Goal: Task Accomplishment & Management: Use online tool/utility

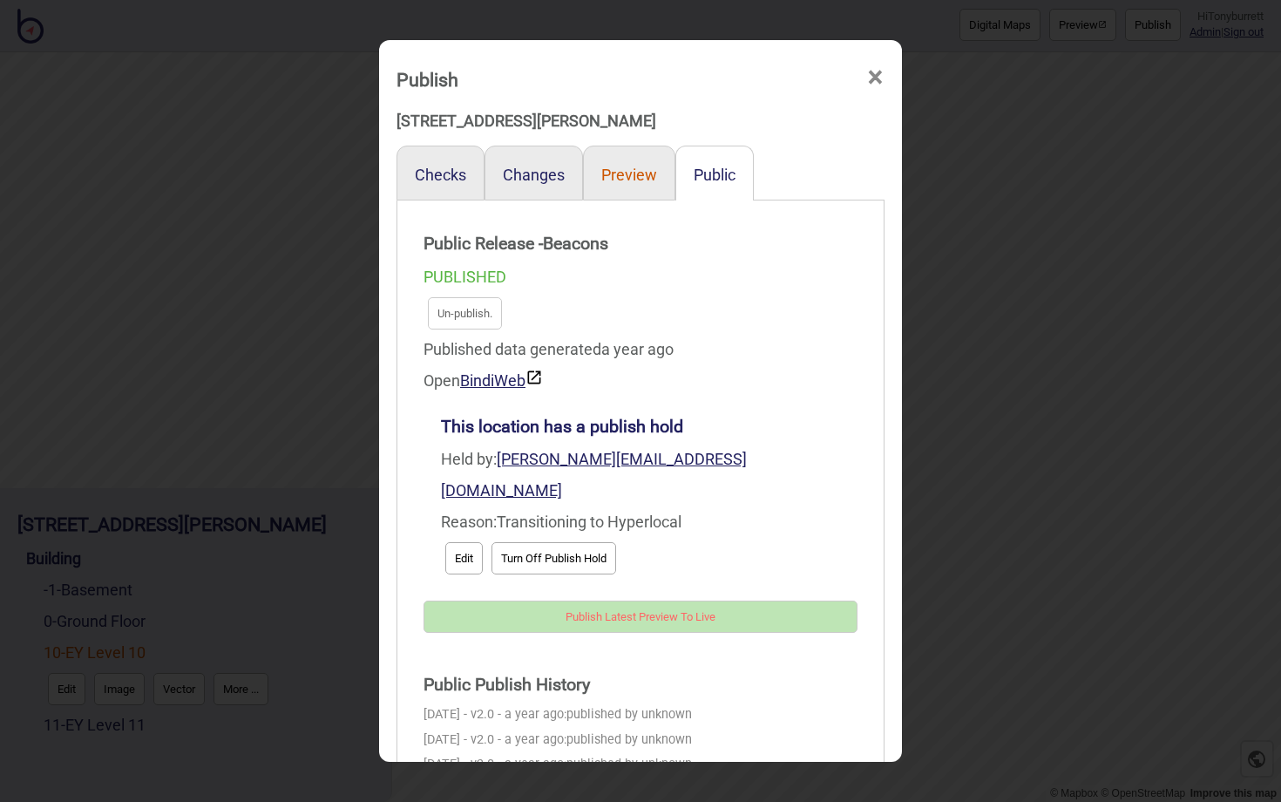
click at [626, 175] on button "Preview" at bounding box center [629, 175] width 56 height 18
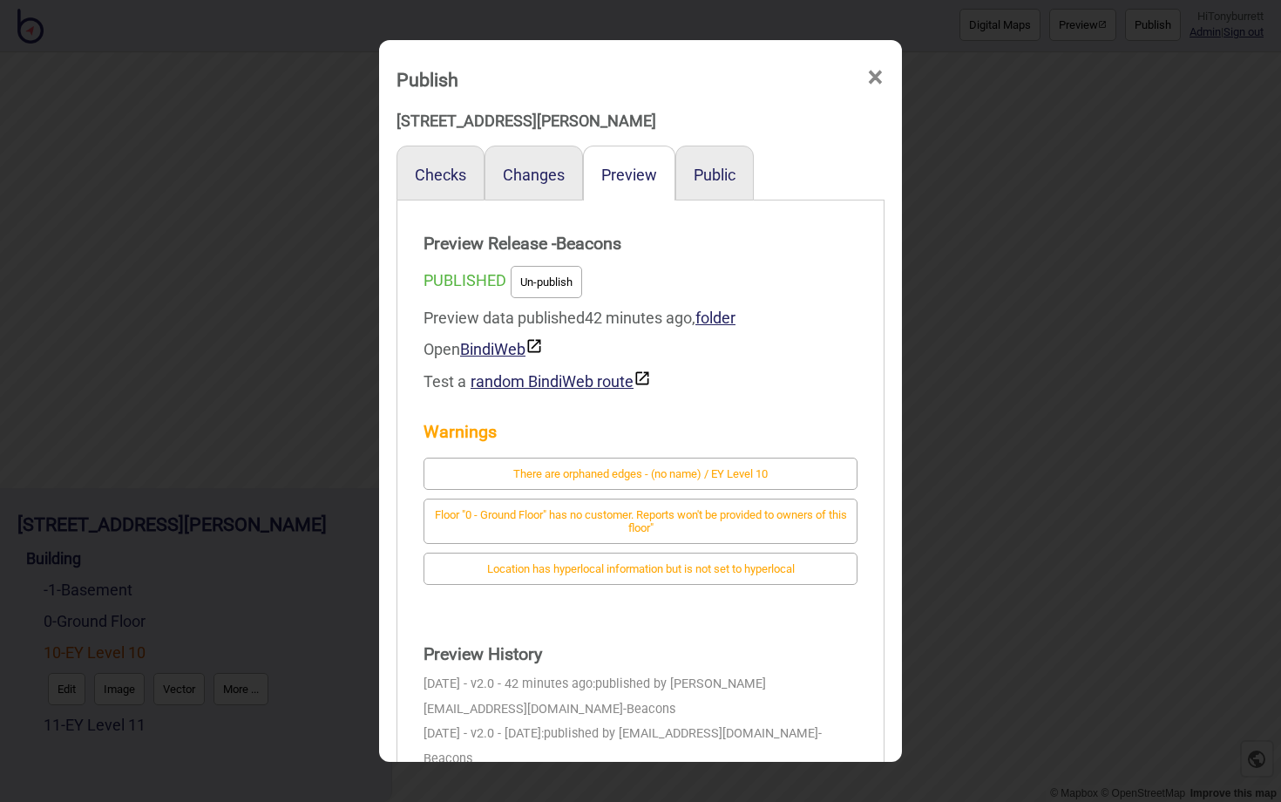
click at [874, 73] on span "×" at bounding box center [875, 78] width 18 height 58
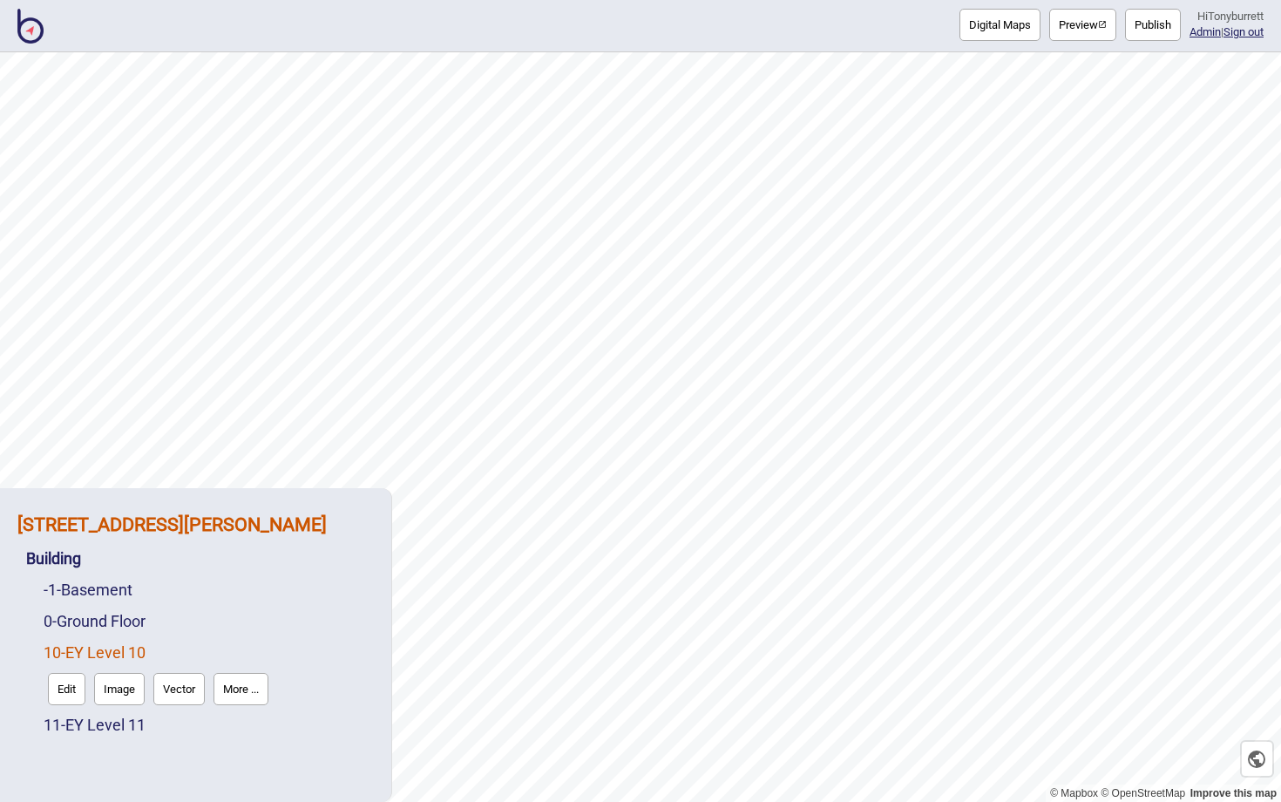
click at [118, 531] on strong "[STREET_ADDRESS][PERSON_NAME]" at bounding box center [171, 524] width 309 height 22
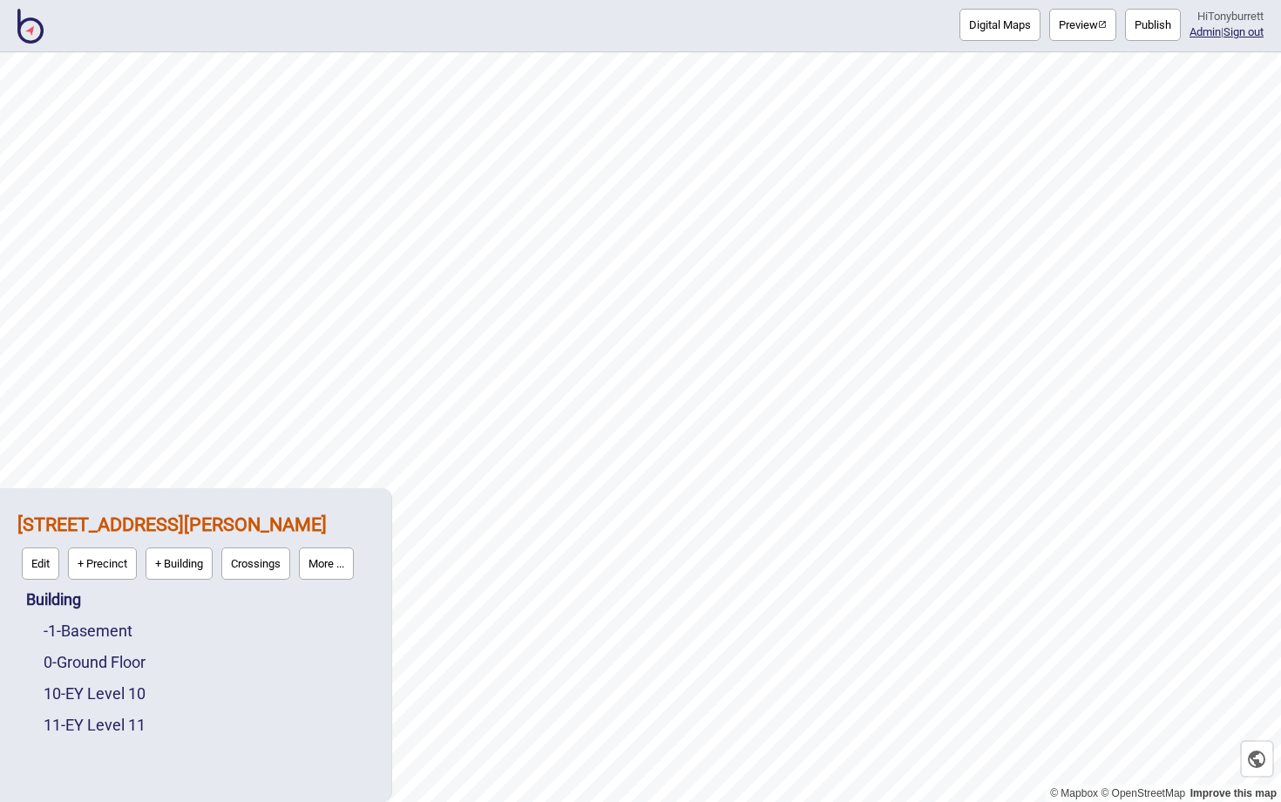
click at [350, 563] on button "More ..." at bounding box center [326, 563] width 55 height 32
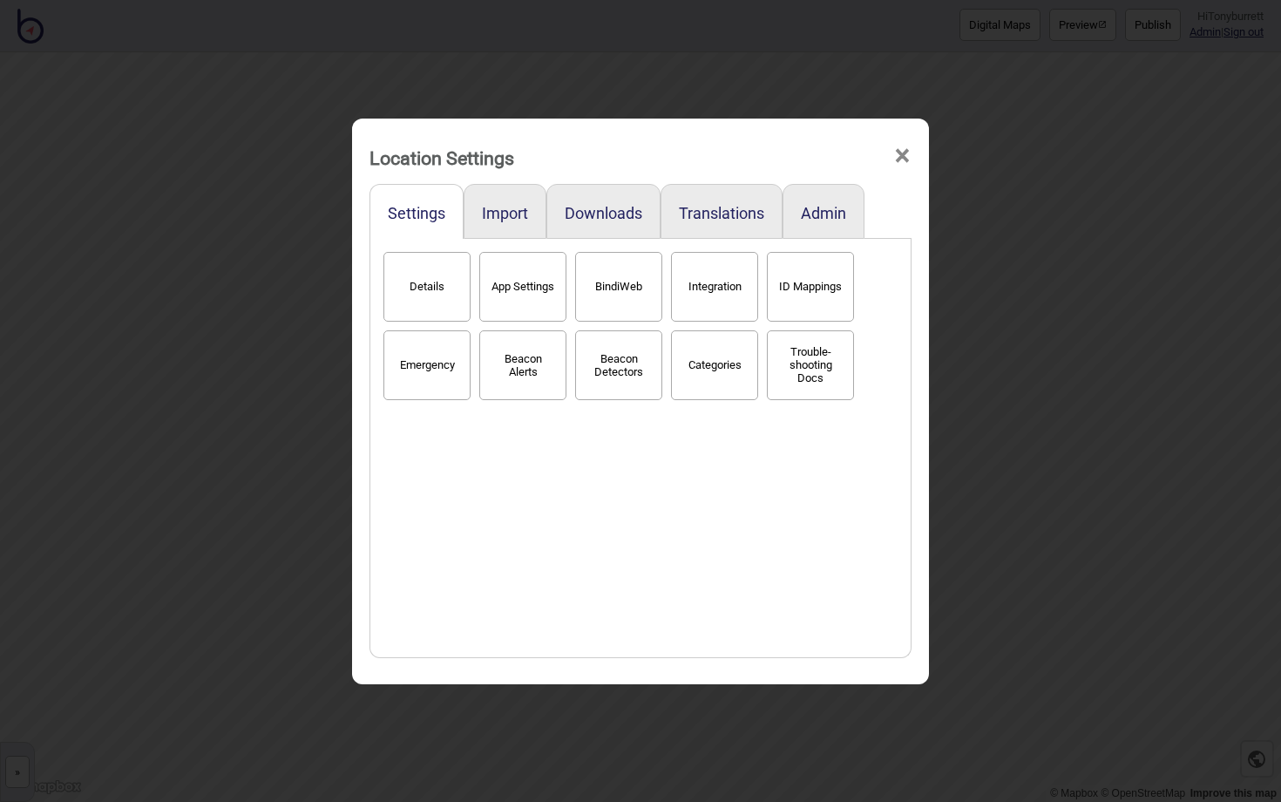
click at [529, 297] on button "App Settings" at bounding box center [522, 287] width 87 height 70
select select "2"
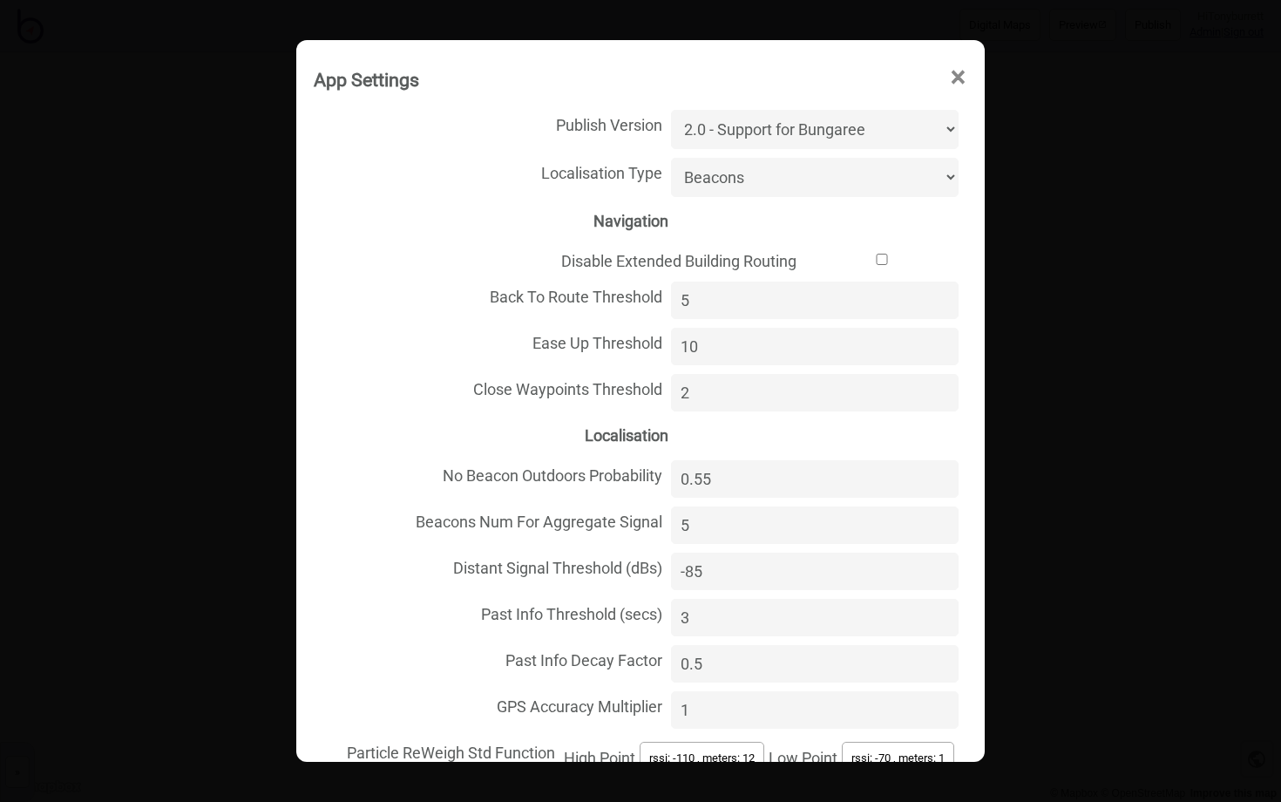
click at [721, 180] on select "Unspecified Localisation Beacons Hyperlocal None" at bounding box center [815, 177] width 288 height 39
select select "Hyperlocal"
click at [671, 158] on select "Unspecified Localisation Beacons Hyperlocal None" at bounding box center [815, 177] width 288 height 39
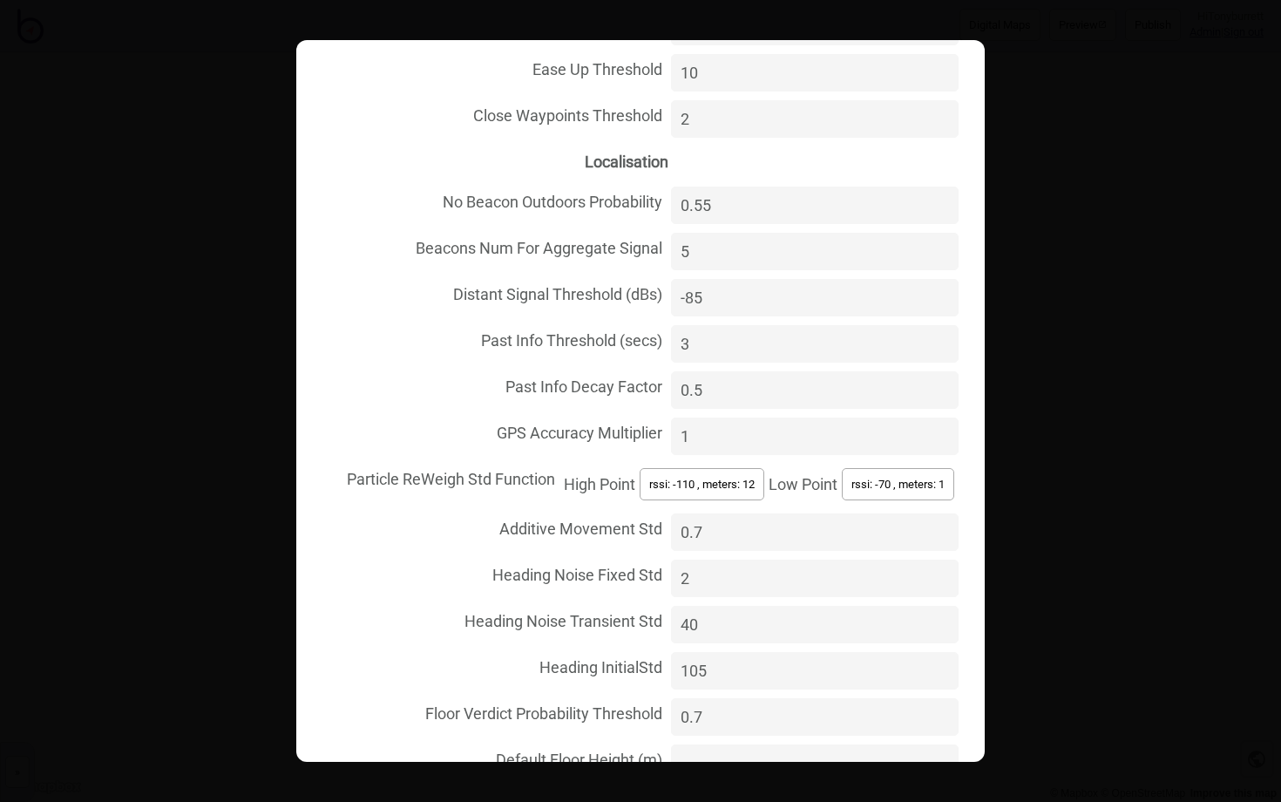
scroll to position [382, 0]
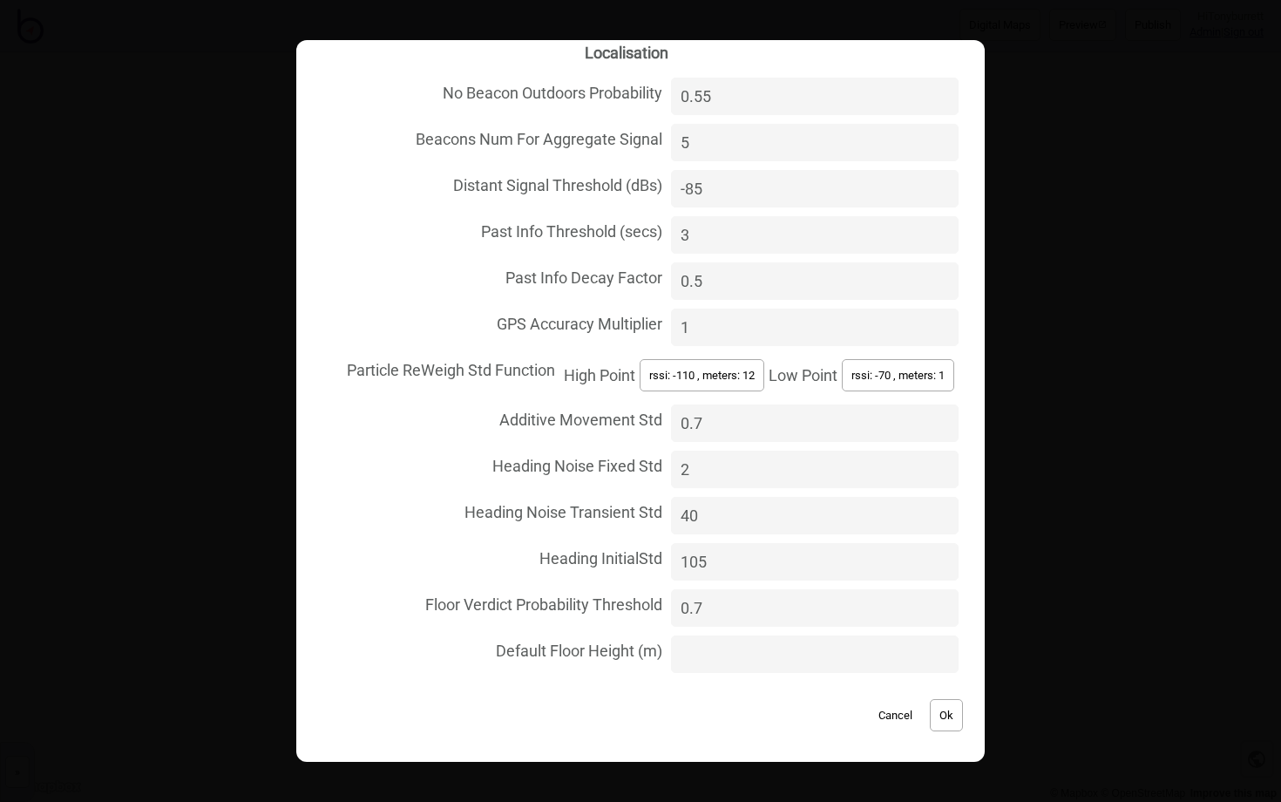
click at [942, 720] on button "Ok" at bounding box center [946, 715] width 33 height 32
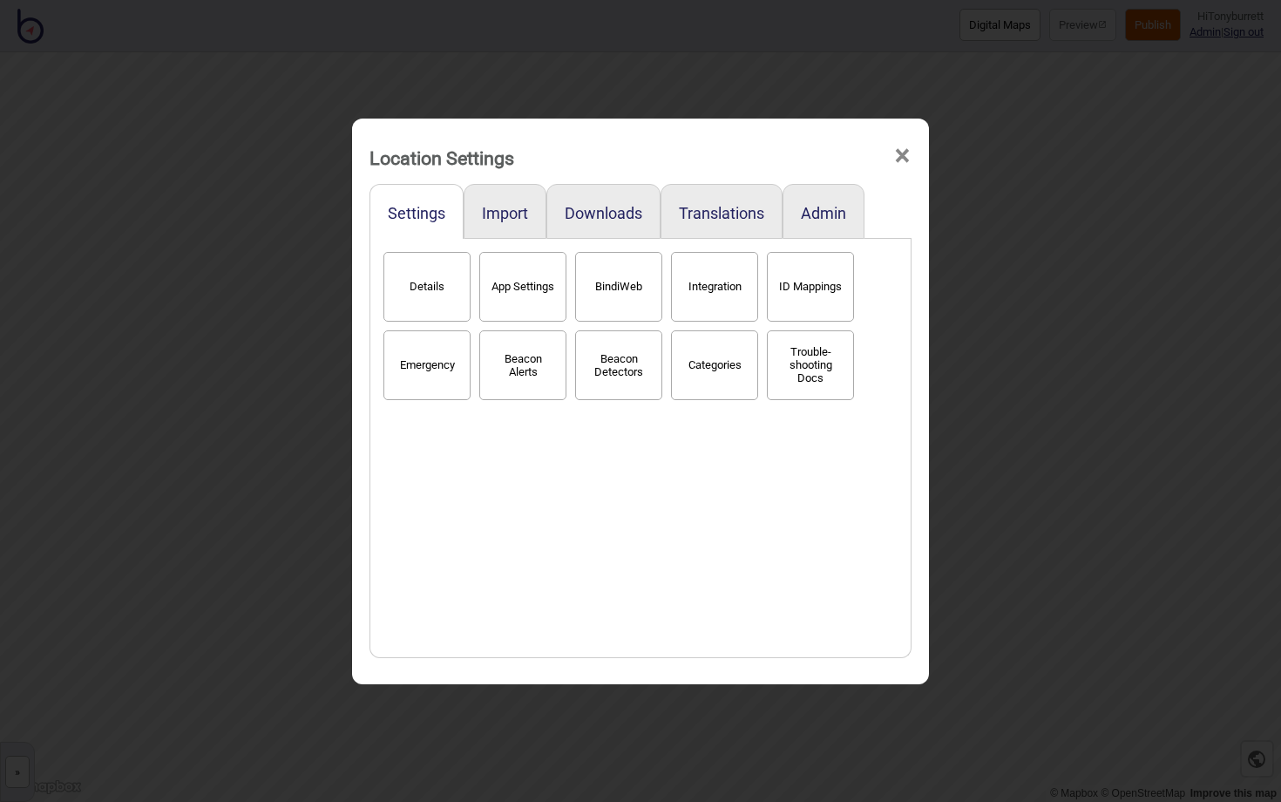
click at [911, 151] on div "Location Settings ×" at bounding box center [640, 153] width 559 height 52
click at [904, 156] on span "×" at bounding box center [902, 156] width 18 height 58
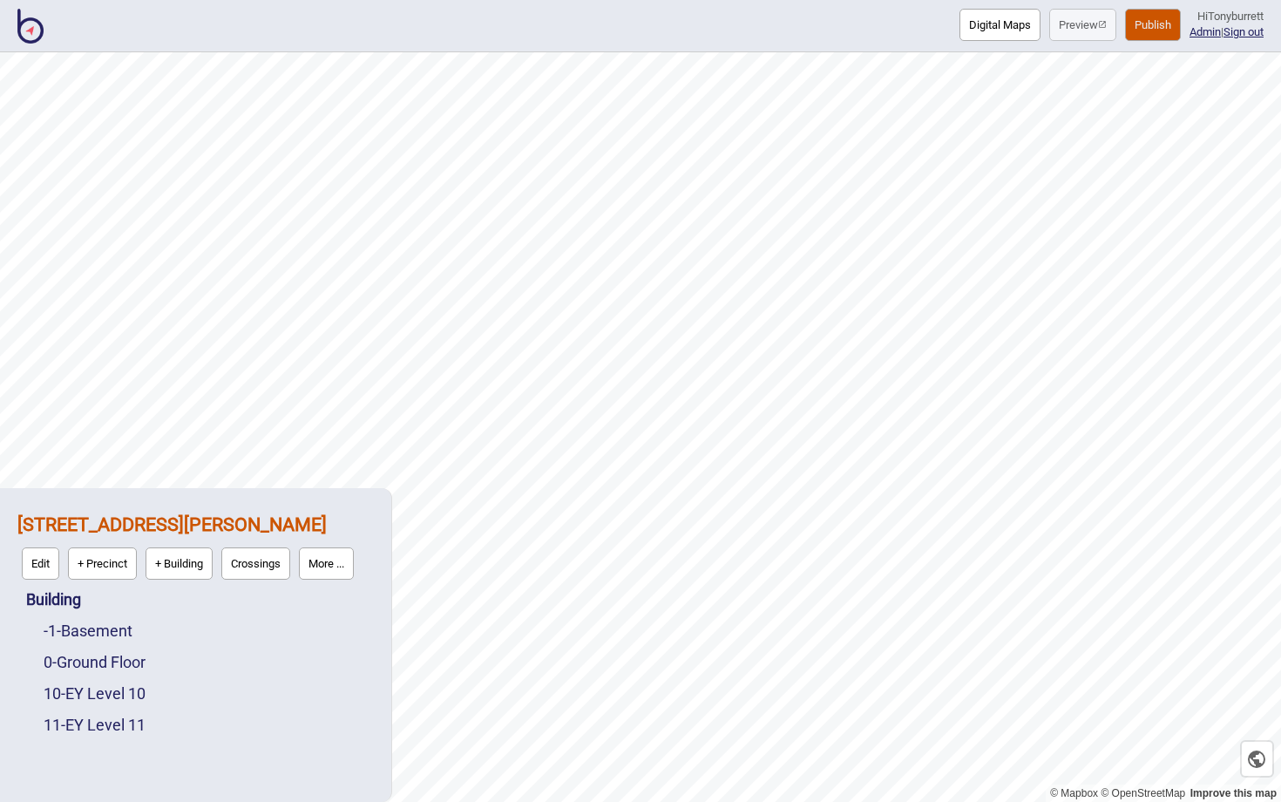
click at [1147, 24] on button "Publish" at bounding box center [1153, 25] width 56 height 32
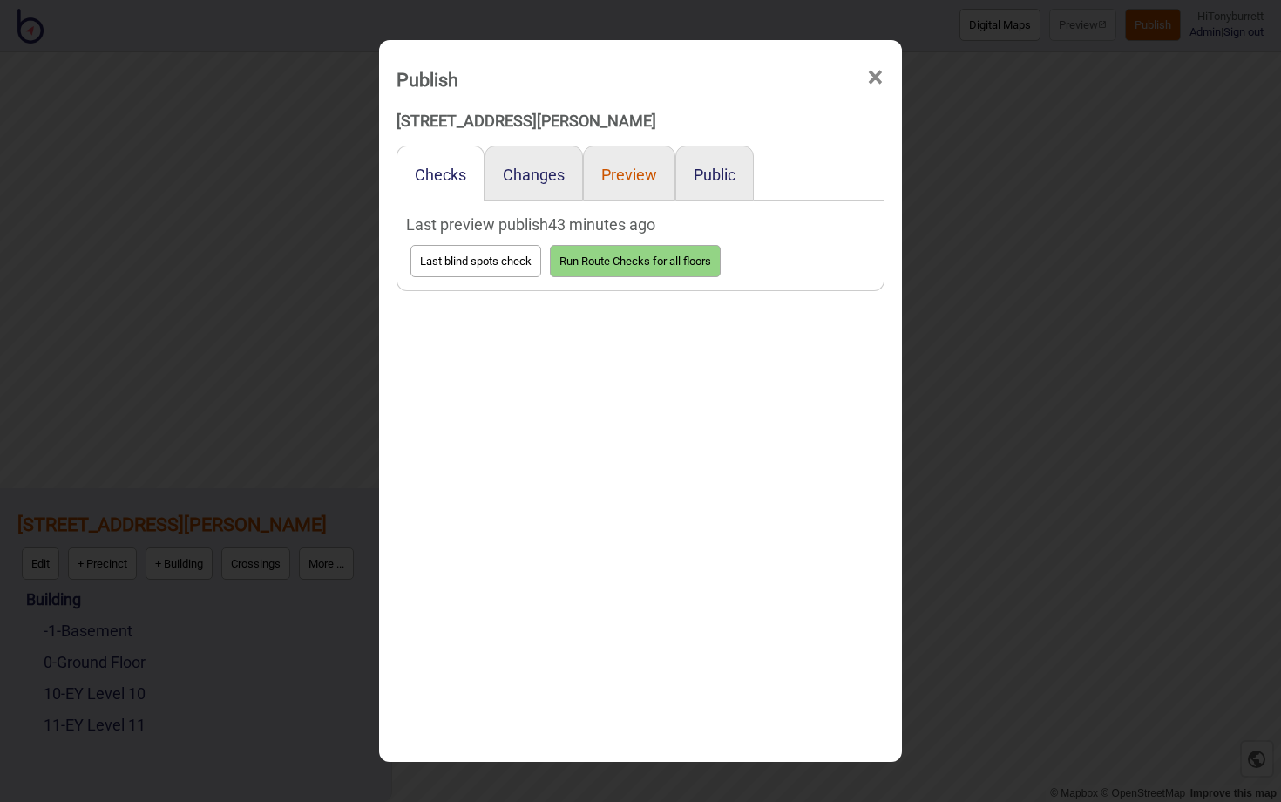
click at [631, 166] on button "Preview" at bounding box center [629, 175] width 56 height 18
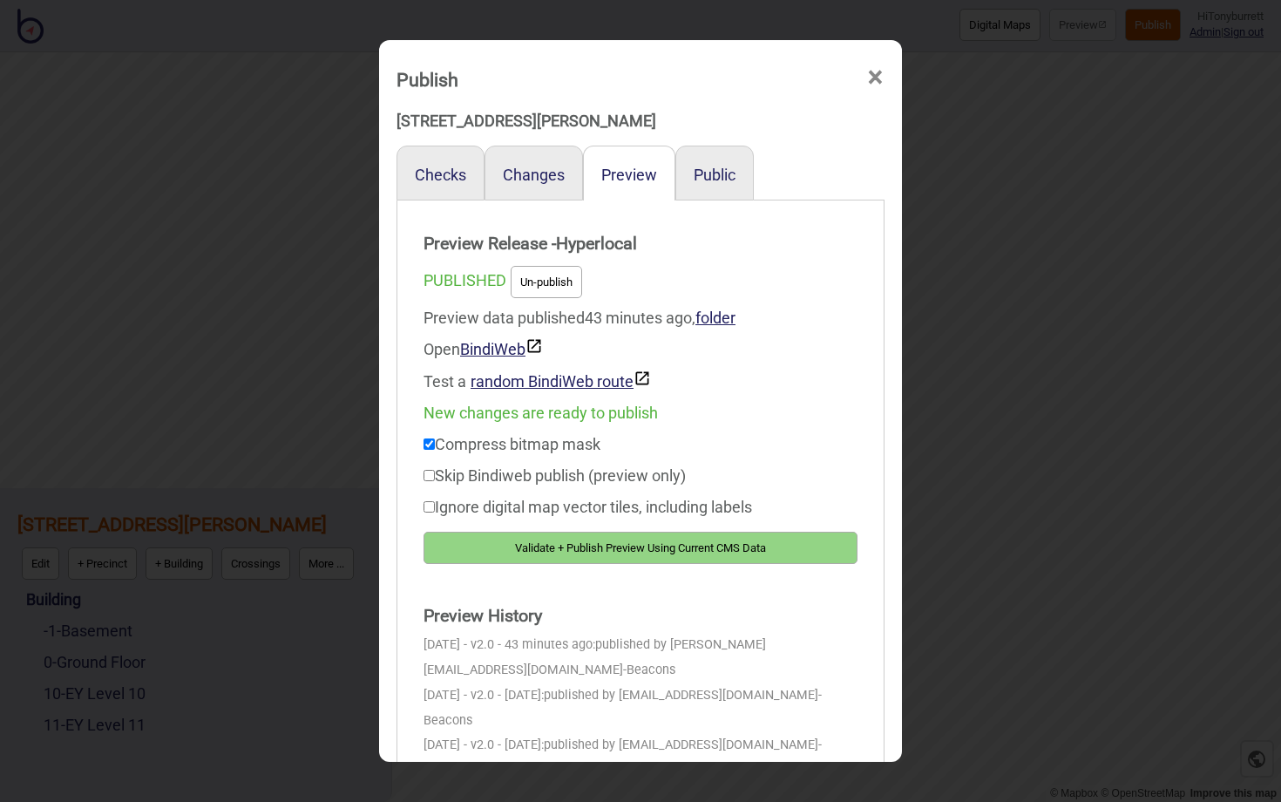
click at [550, 549] on button "Validate + Publish Preview Using Current CMS Data" at bounding box center [640, 547] width 434 height 32
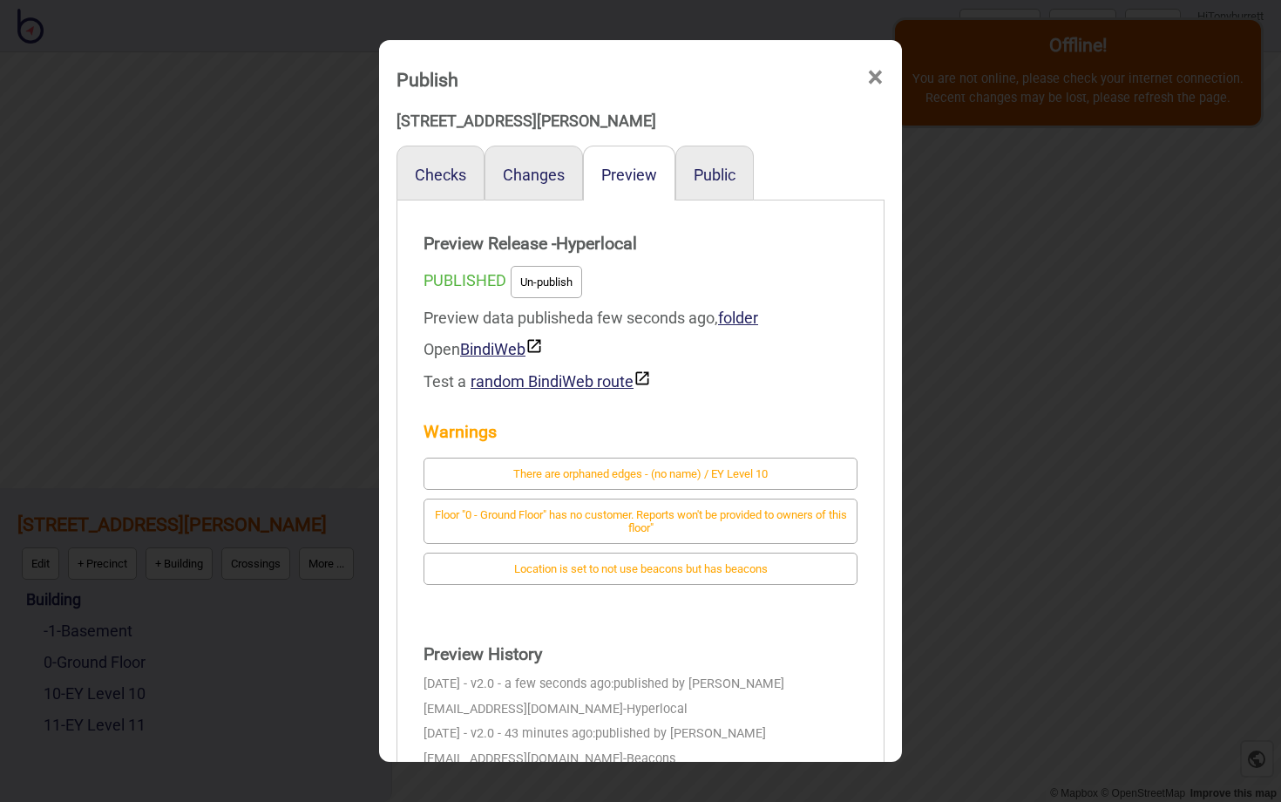
click at [858, 268] on div "Preview Release - Hyperlocal PUBLISHED Un-publish Preview data published a few …" at bounding box center [640, 414] width 469 height 410
click at [873, 84] on span "×" at bounding box center [875, 78] width 18 height 58
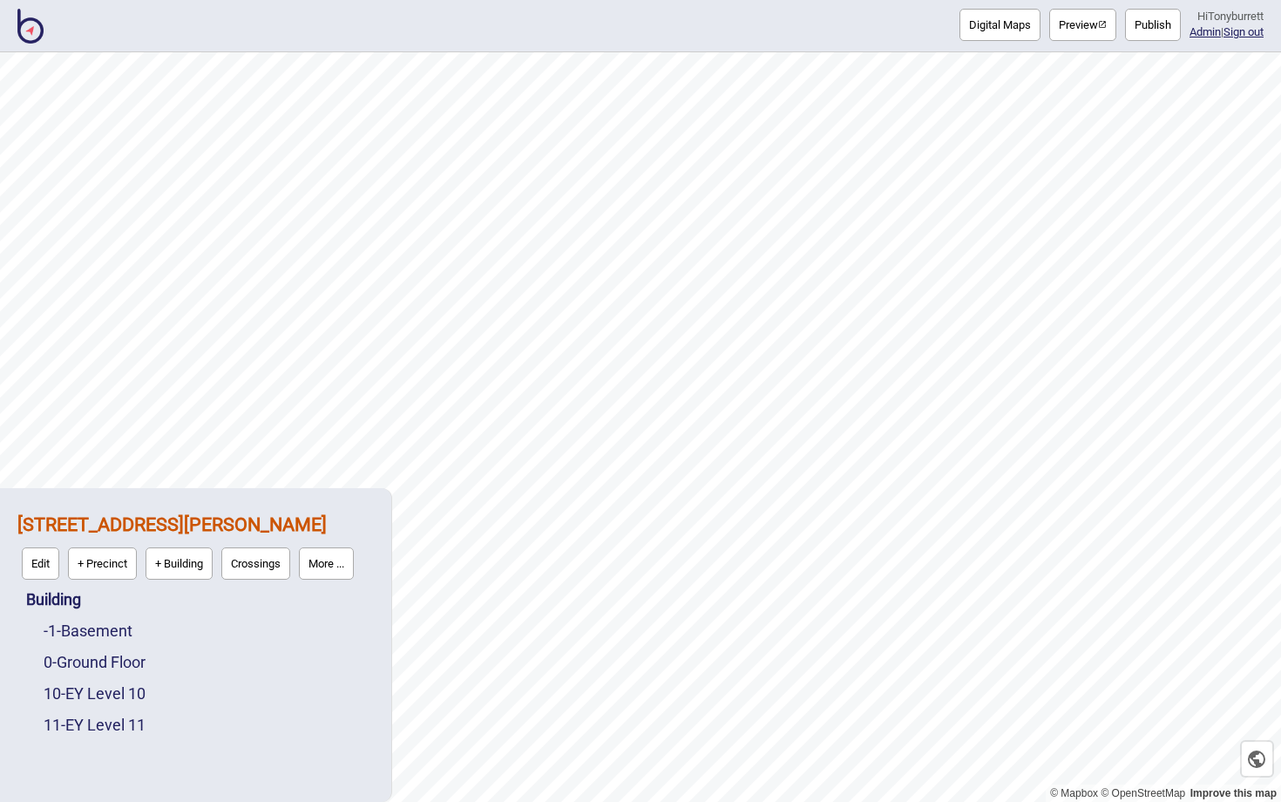
click at [35, 30] on img at bounding box center [30, 26] width 26 height 35
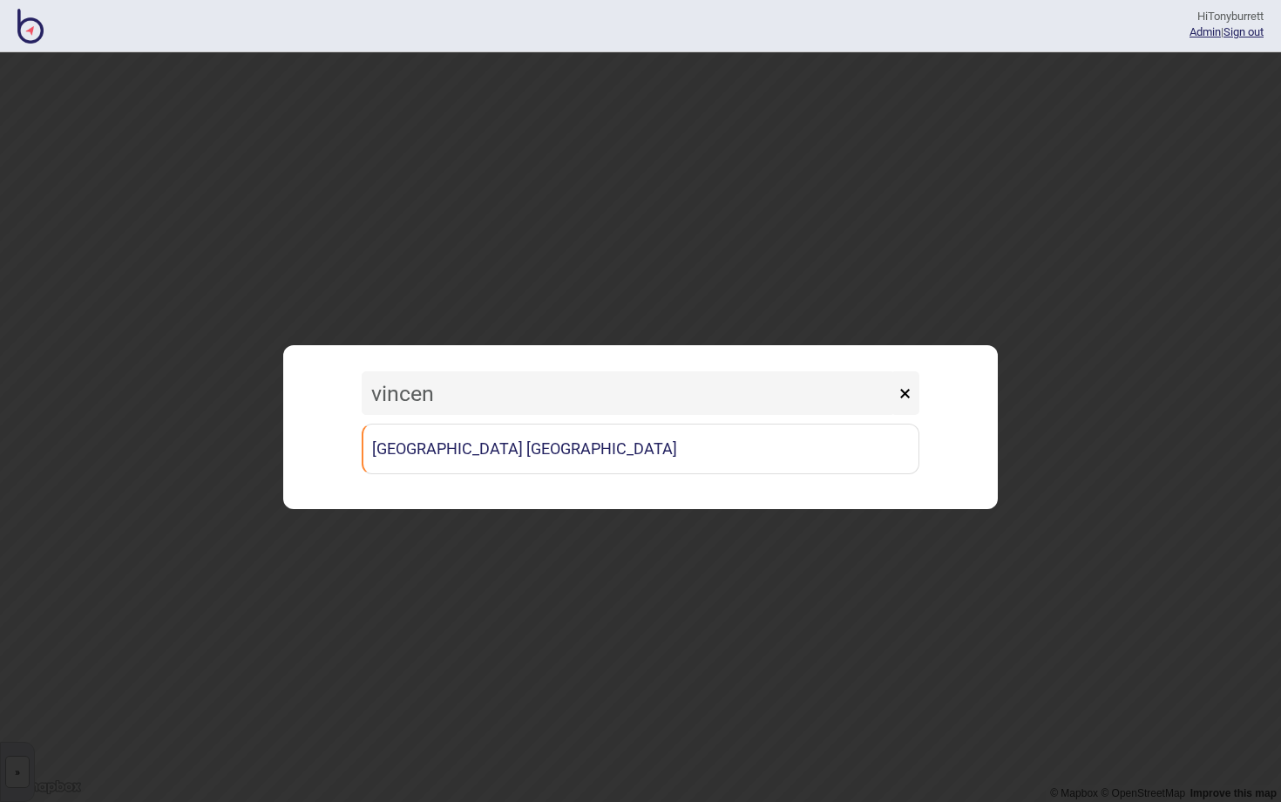
type input "vincen"
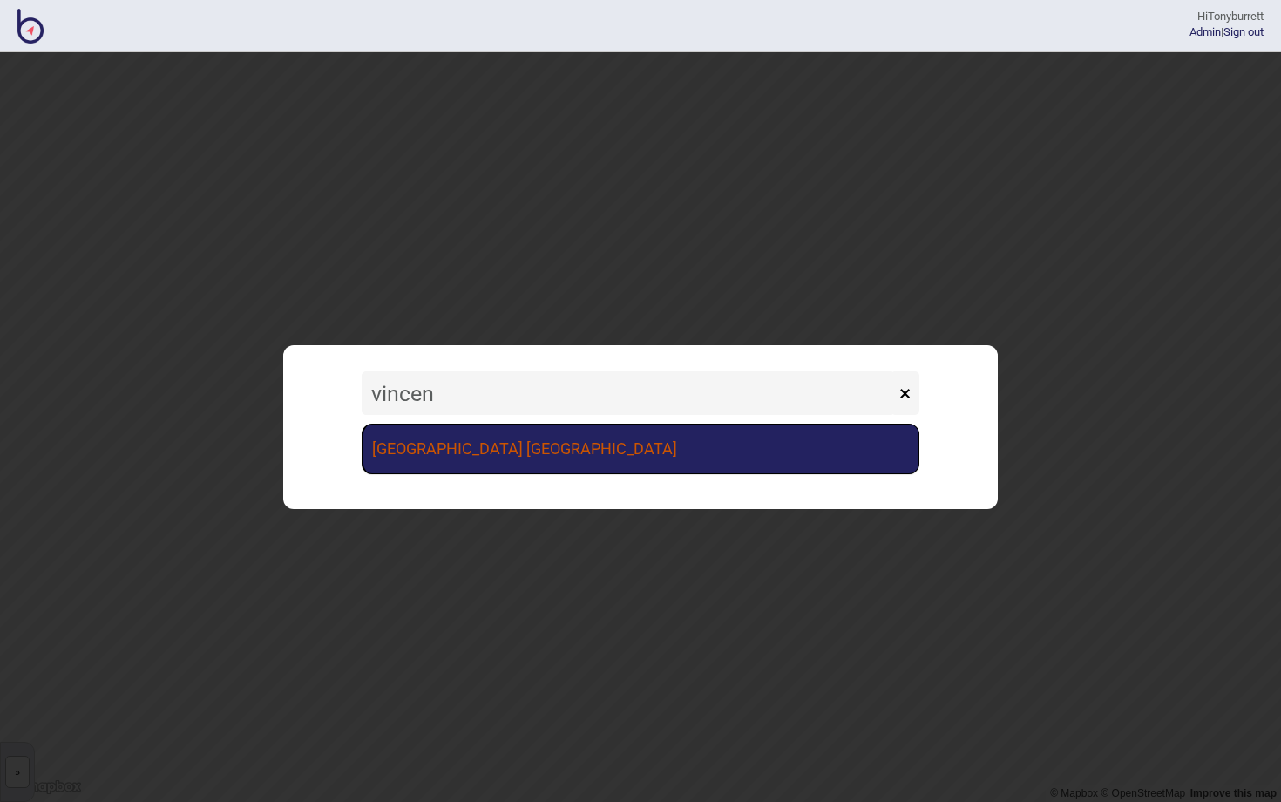
click at [488, 455] on link "[GEOGRAPHIC_DATA] [GEOGRAPHIC_DATA]" at bounding box center [641, 448] width 558 height 51
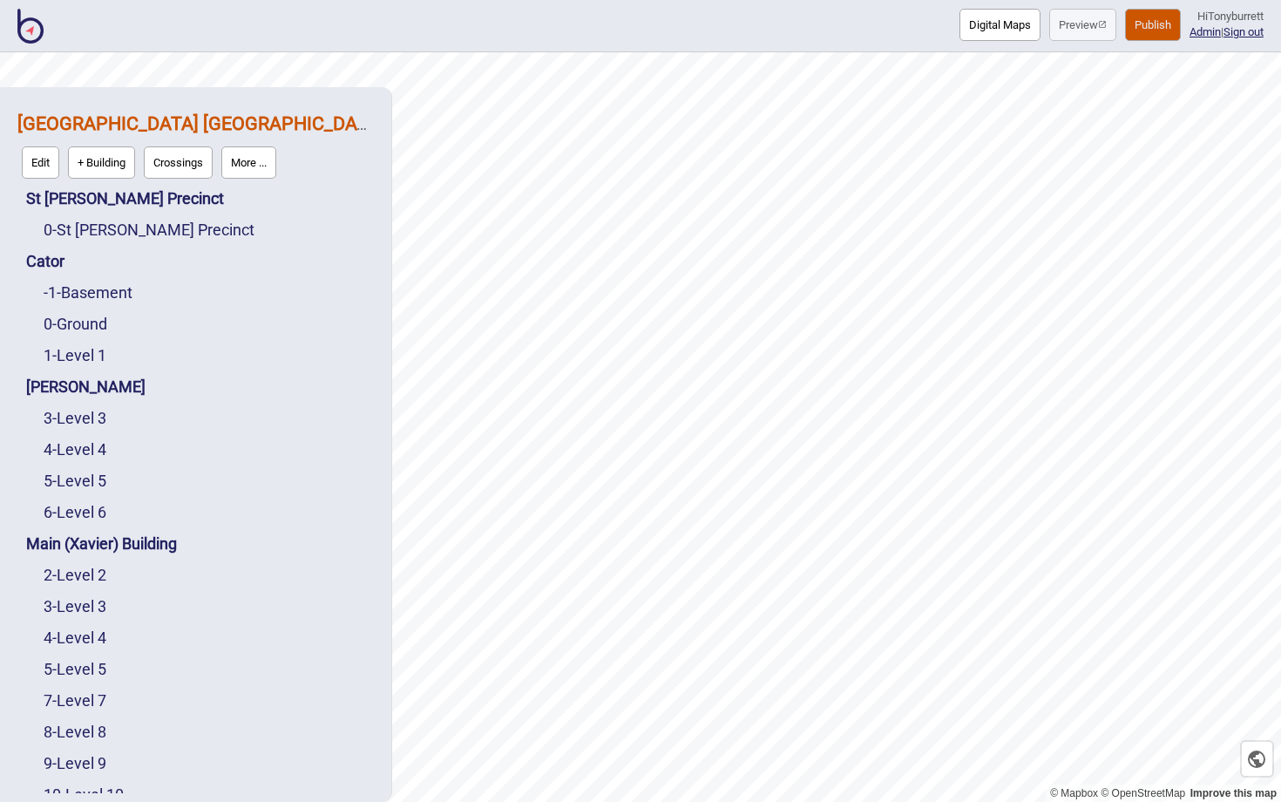
click at [135, 218] on div "0 - St Vincent's Precinct" at bounding box center [209, 229] width 330 height 31
click at [135, 233] on link "0 - St Vincent's Precinct" at bounding box center [149, 229] width 211 height 18
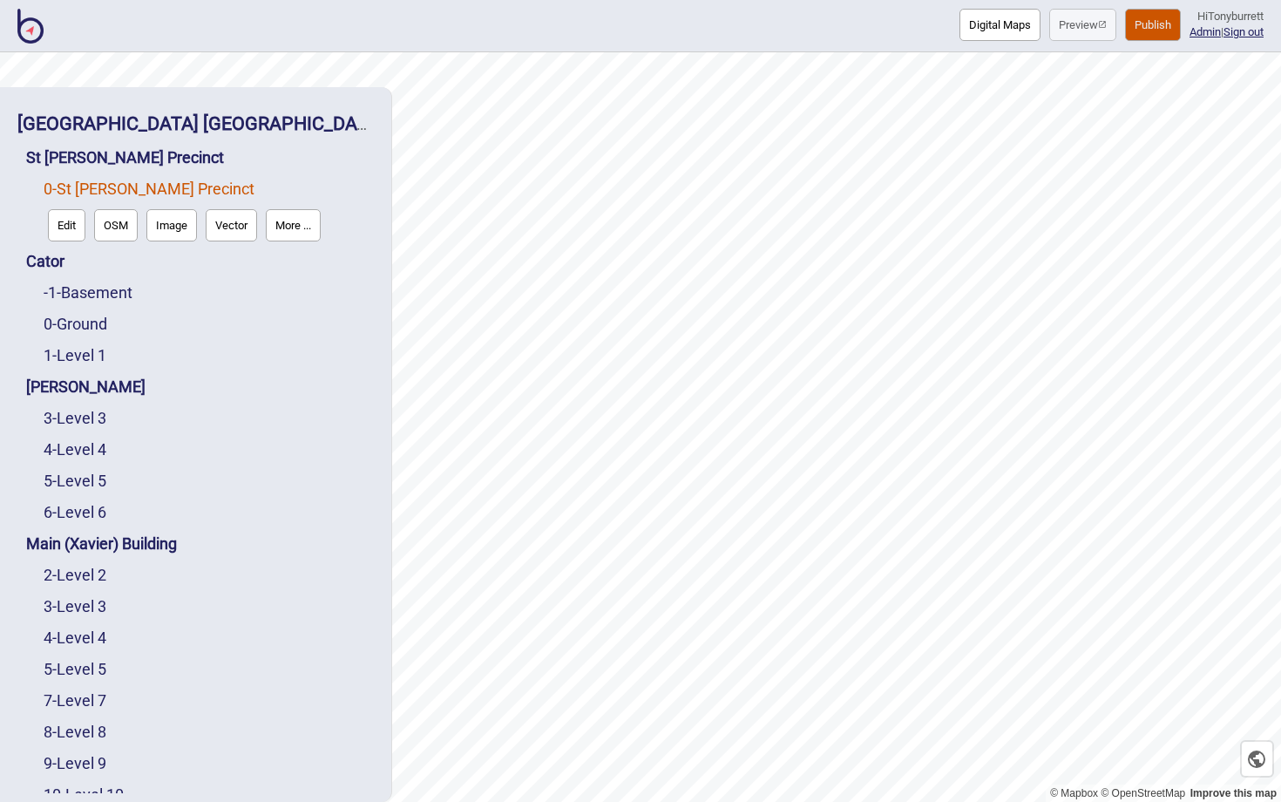
click at [72, 230] on button "Edit" at bounding box center [66, 225] width 37 height 32
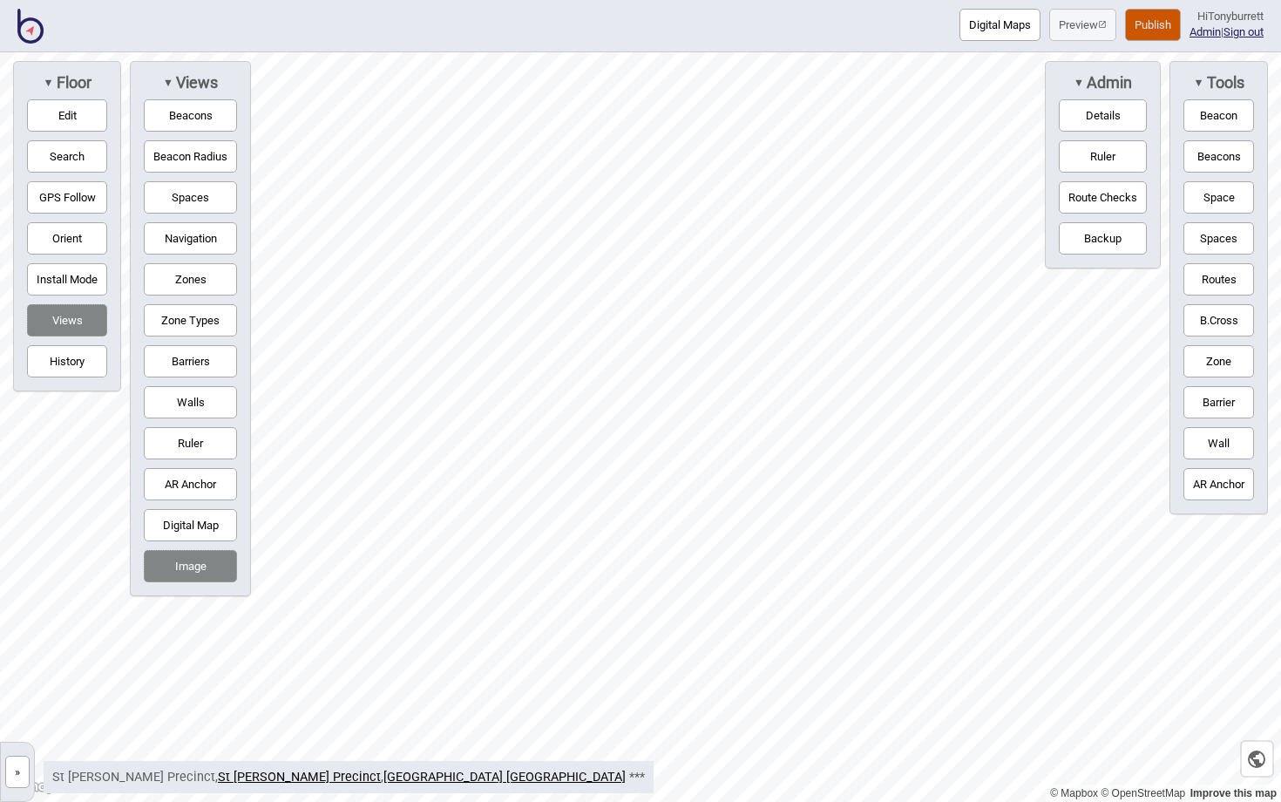
click at [193, 197] on button "Spaces" at bounding box center [190, 197] width 93 height 32
click at [171, 240] on button "Navigation" at bounding box center [190, 238] width 93 height 32
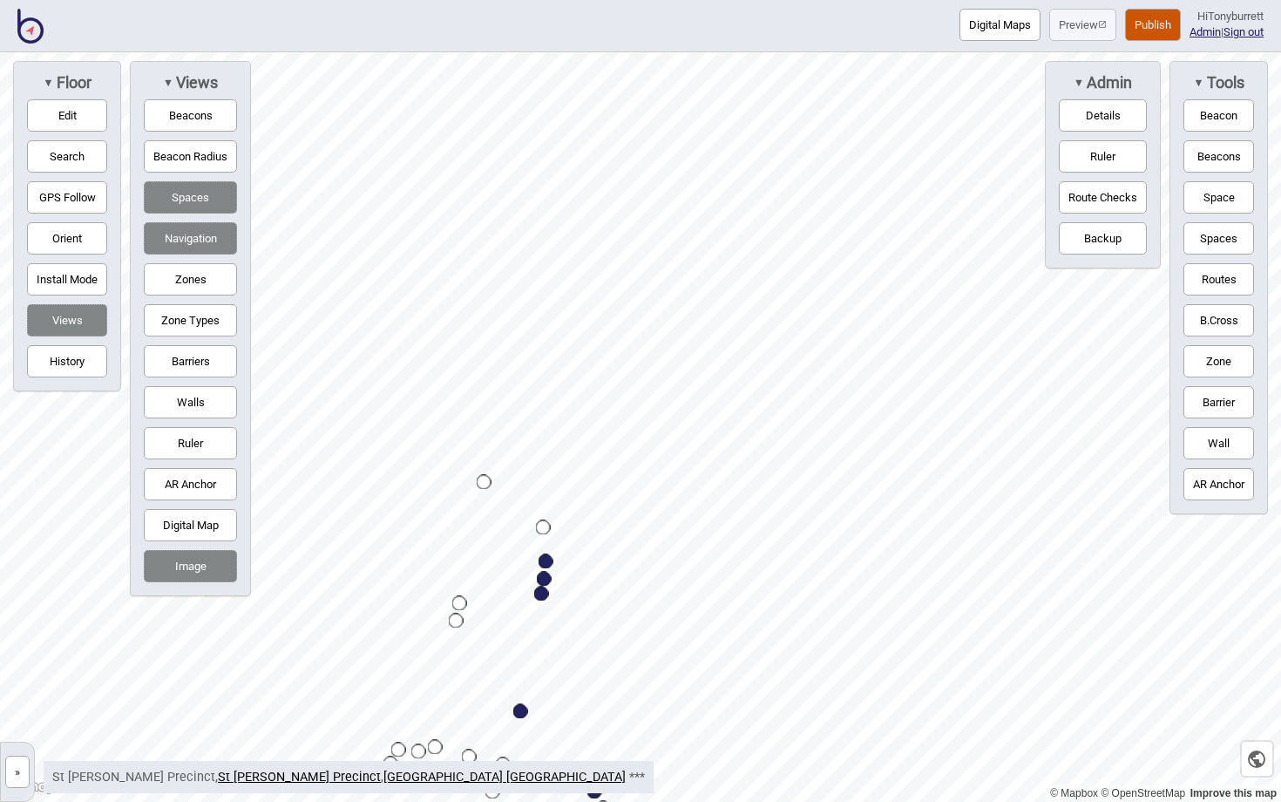
click at [1211, 202] on button "Space" at bounding box center [1218, 197] width 71 height 32
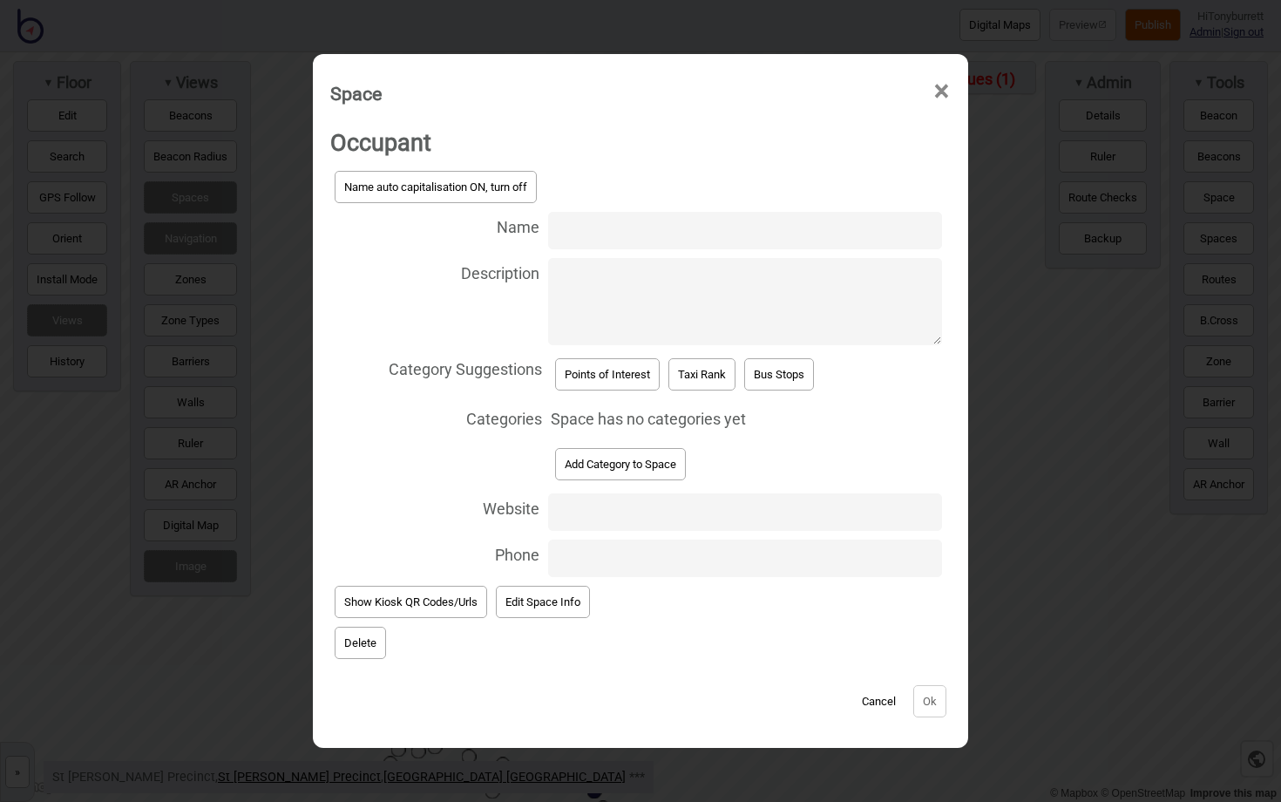
paste input "[PERSON_NAME] Cardiac Research Institute, [PERSON_NAME][GEOGRAPHIC_DATA][PERSON…"
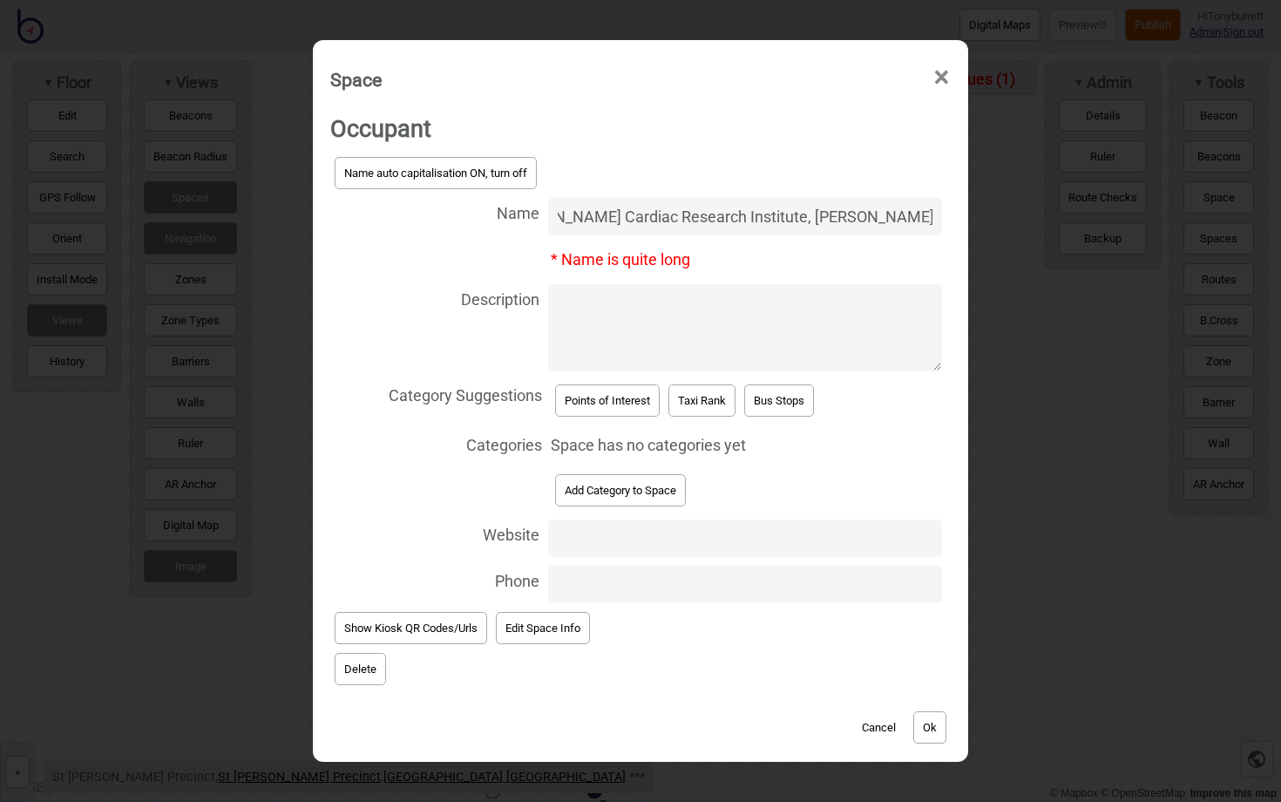
type input "[PERSON_NAME] Cardiac Research Institute, [PERSON_NAME][GEOGRAPHIC_DATA][PERSON…"
click at [583, 402] on button "Points of Interest" at bounding box center [607, 400] width 105 height 32
select select "Points of Interest"
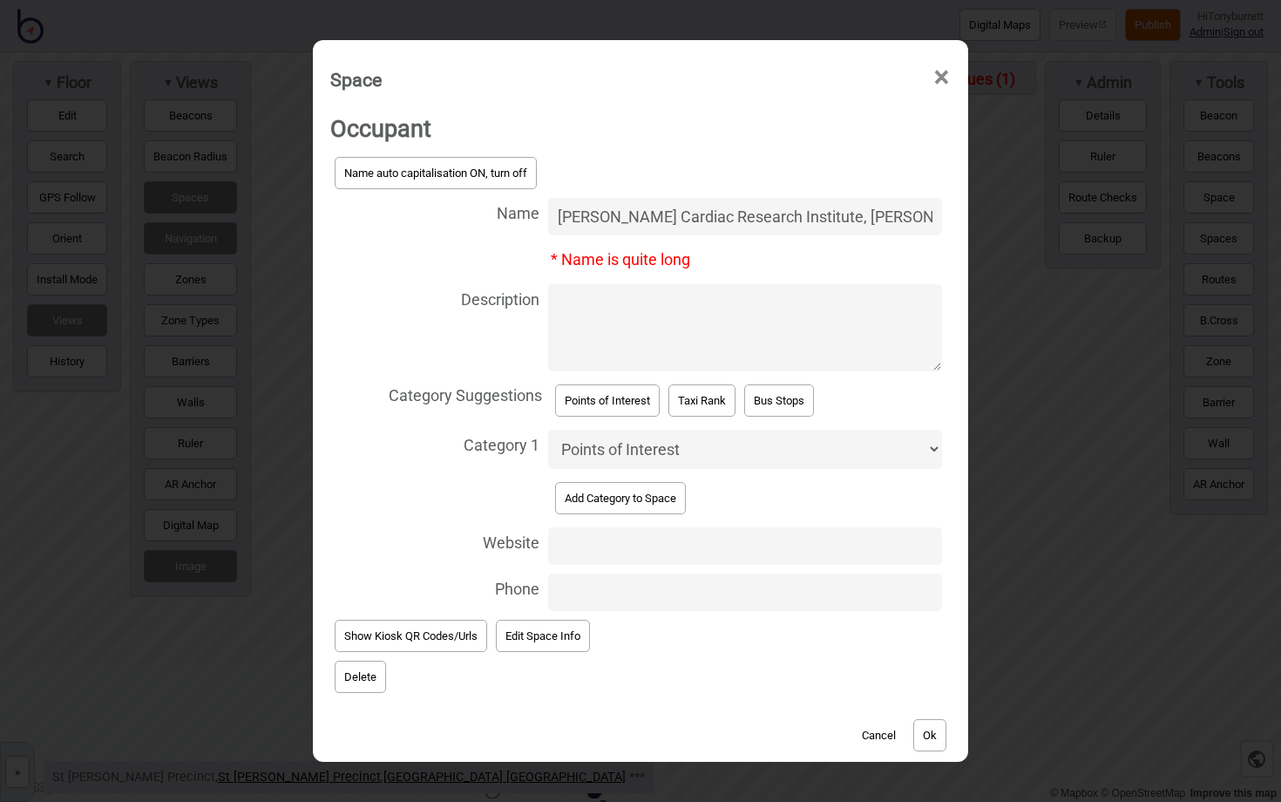
click at [919, 735] on button "Ok" at bounding box center [929, 735] width 33 height 32
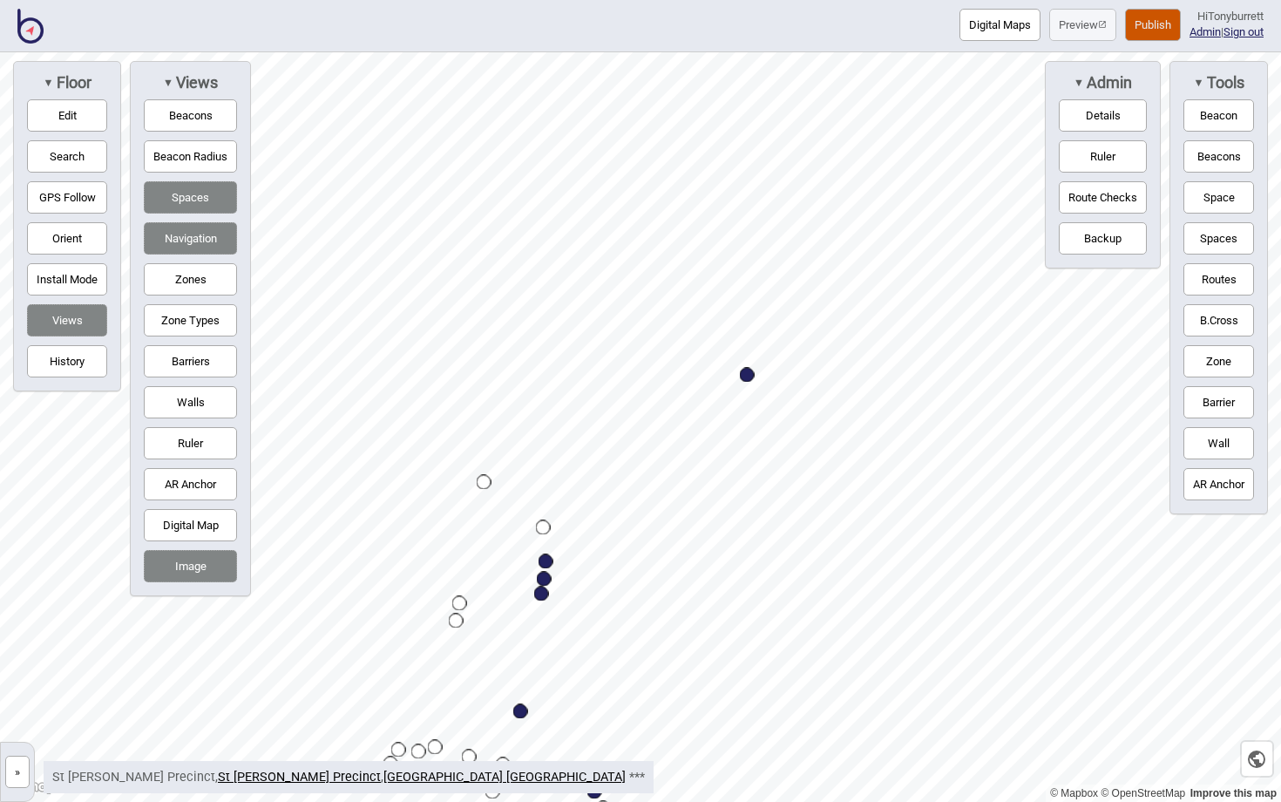
click at [545, 531] on div "Map marker" at bounding box center [543, 527] width 15 height 15
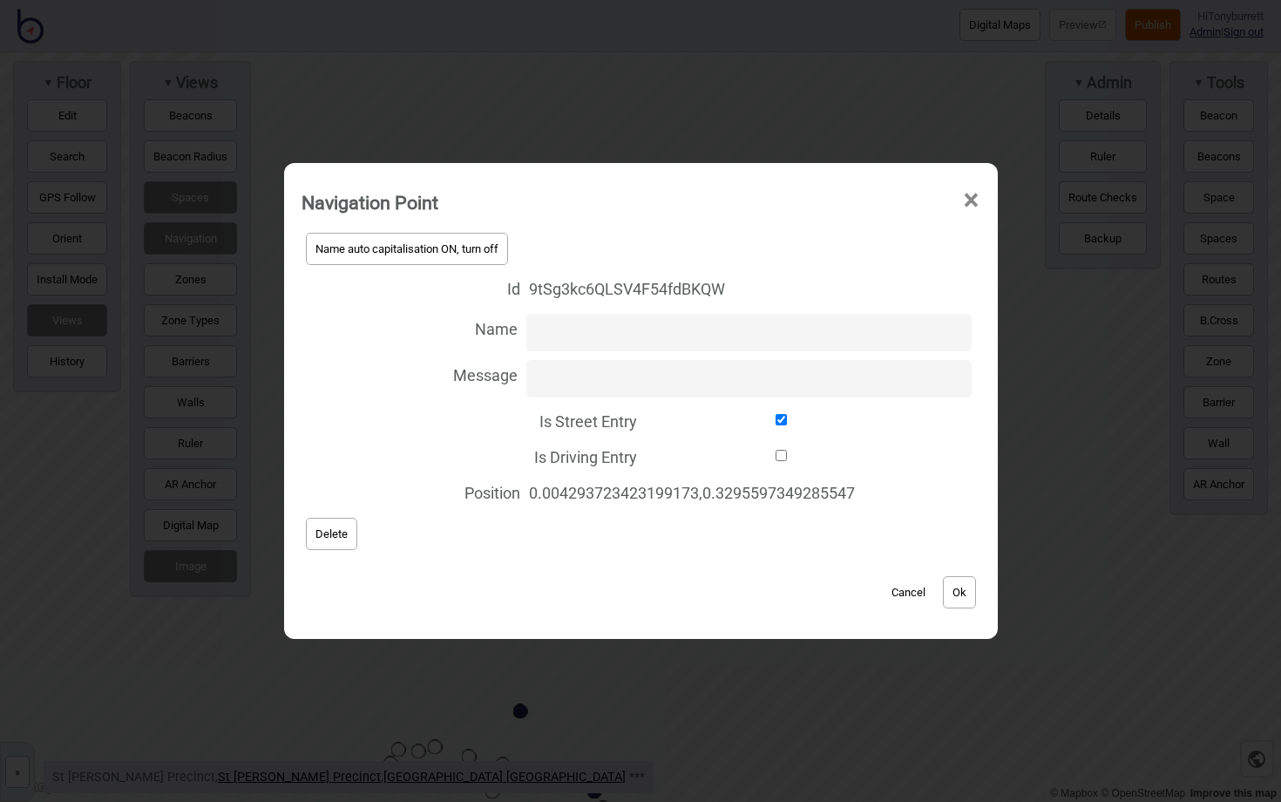
click at [780, 416] on input "Is Street Entry" at bounding box center [782, 419] width 272 height 11
checkbox input "false"
click at [965, 598] on button "Ok" at bounding box center [959, 592] width 33 height 32
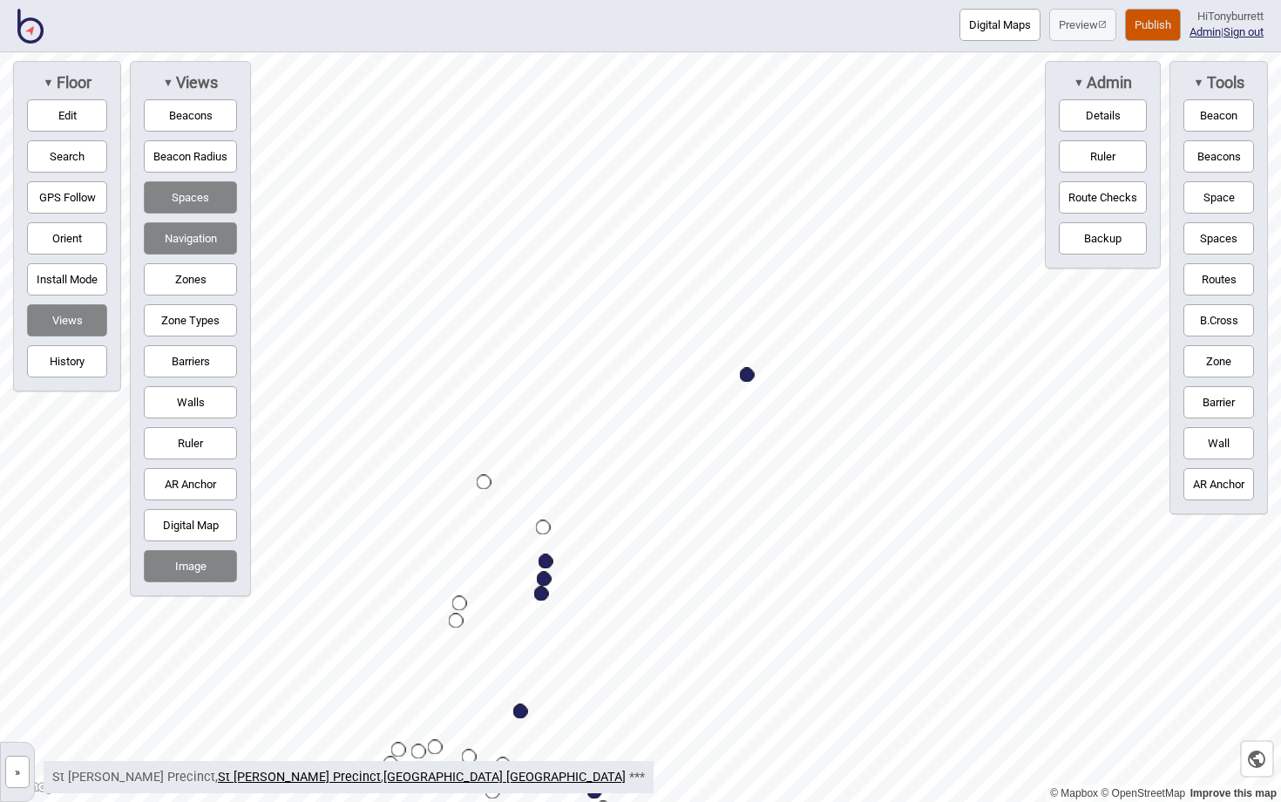
click at [488, 480] on div "Map marker" at bounding box center [484, 482] width 15 height 15
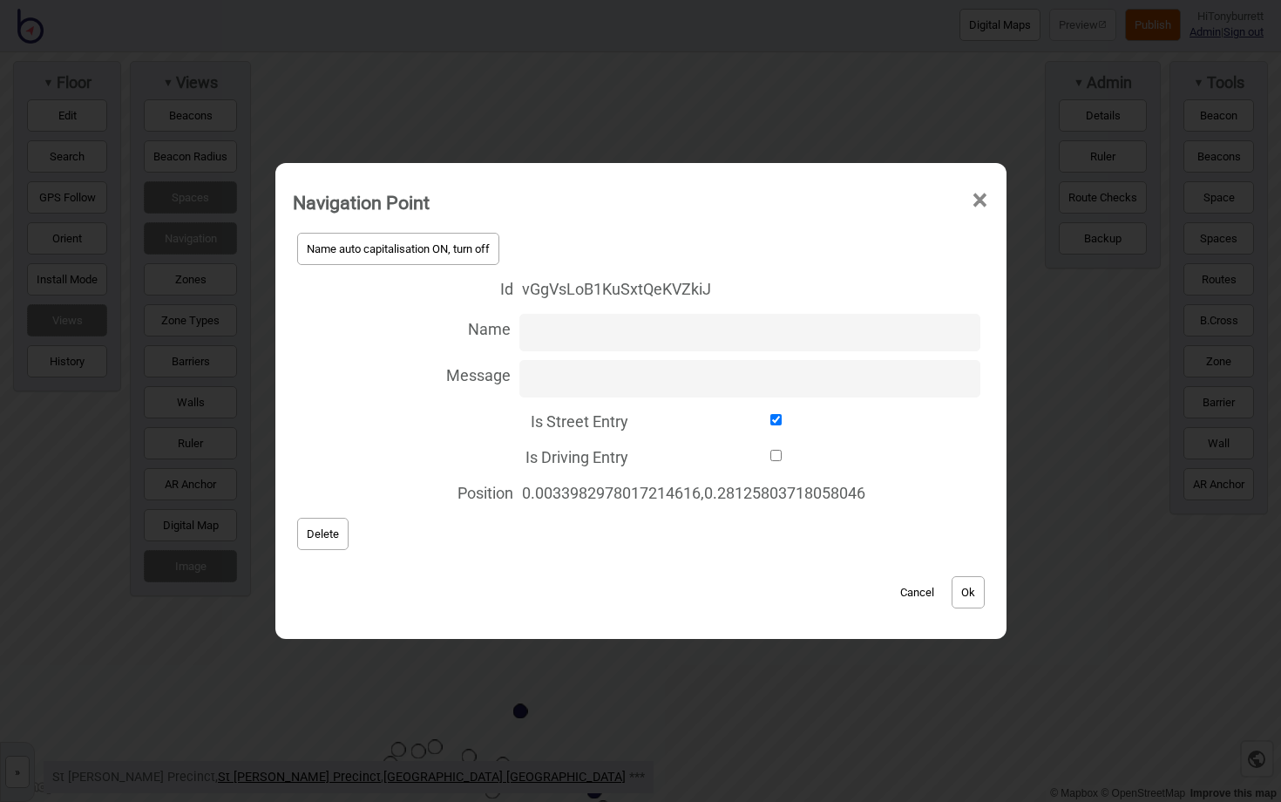
click at [769, 418] on input "Is Street Entry" at bounding box center [776, 419] width 279 height 11
checkbox input "false"
click at [965, 597] on button "Ok" at bounding box center [967, 592] width 33 height 32
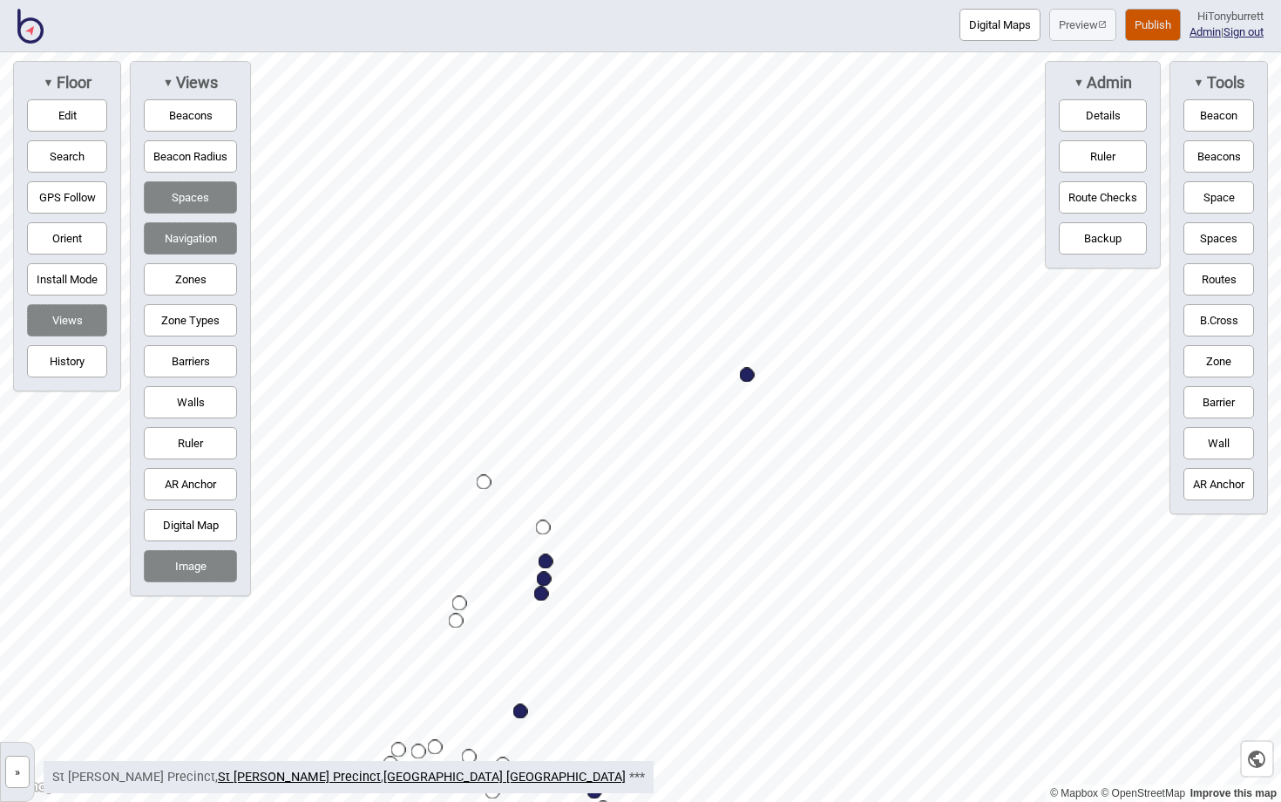
click at [1207, 282] on button "Routes" at bounding box center [1218, 279] width 71 height 32
click at [544, 528] on div "Map marker" at bounding box center [543, 527] width 15 height 15
click at [1207, 283] on button "Routes" at bounding box center [1218, 279] width 71 height 32
click at [1212, 271] on button "Routes" at bounding box center [1218, 279] width 71 height 32
click at [485, 478] on div "Map marker" at bounding box center [484, 482] width 15 height 15
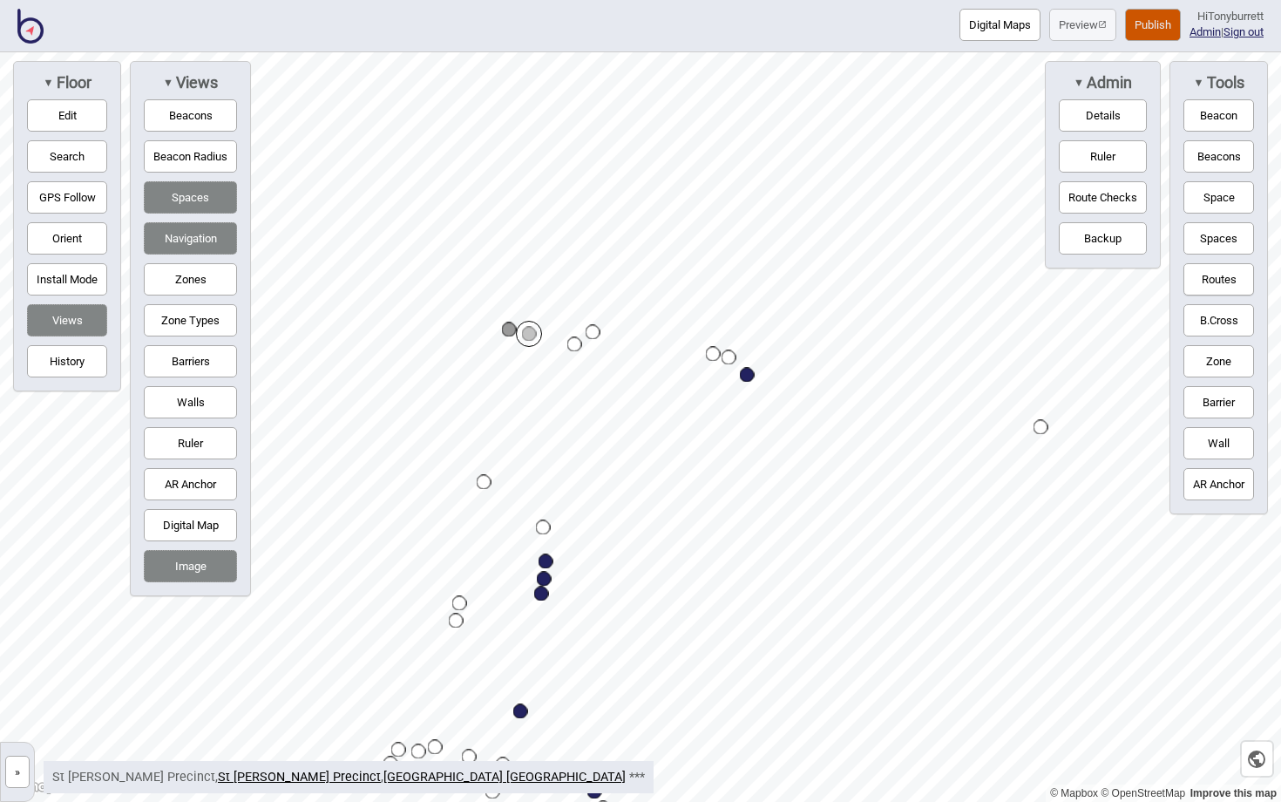
click at [573, 342] on div "Map marker" at bounding box center [574, 344] width 15 height 15
click at [1213, 281] on button "Routes" at bounding box center [1218, 279] width 71 height 32
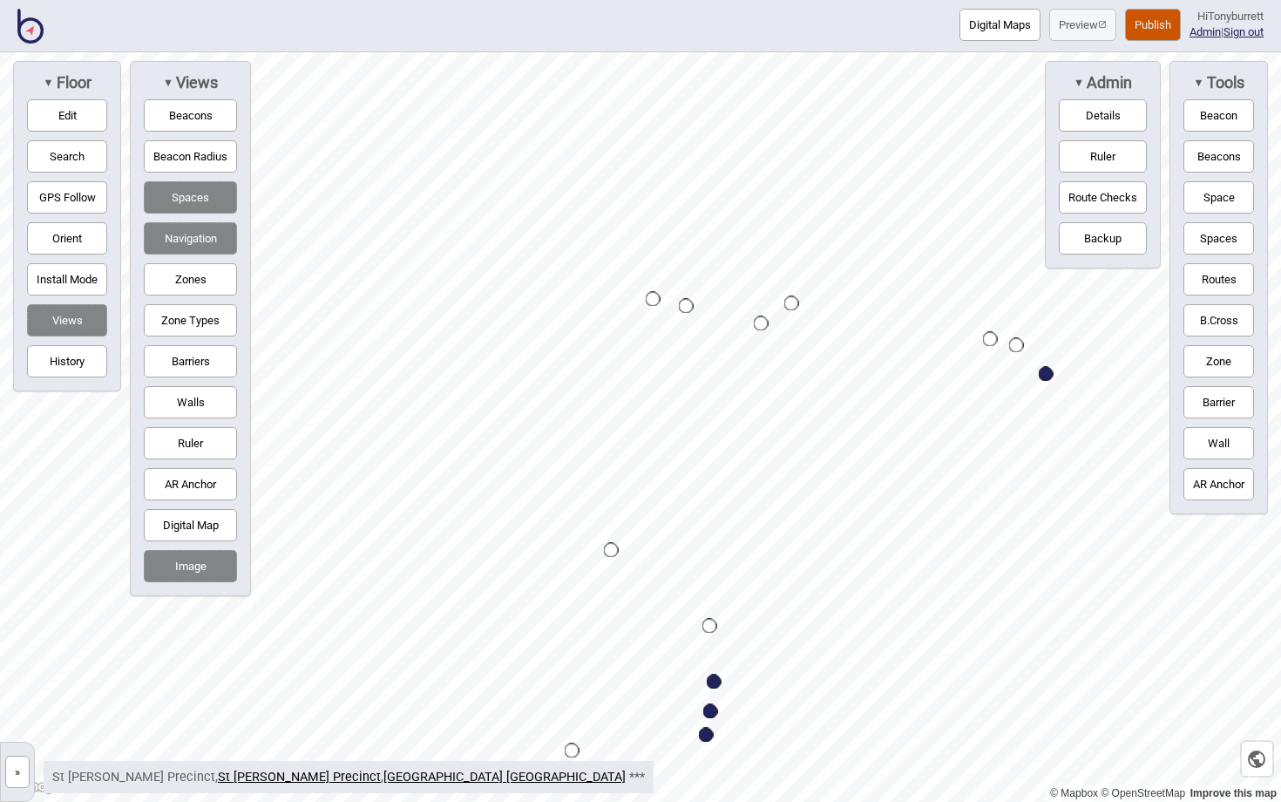
click at [1219, 196] on button "Space" at bounding box center [1218, 197] width 71 height 32
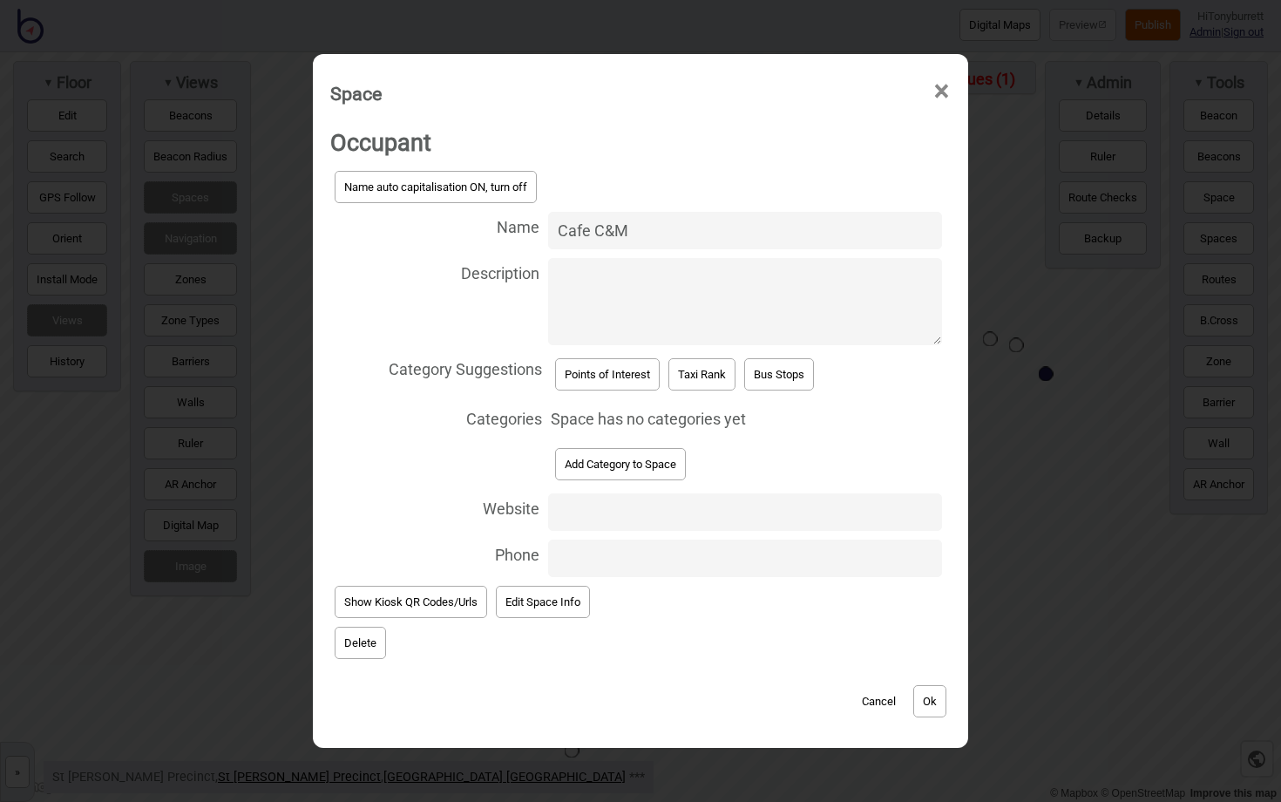
type input "Cafe C&M"
click at [597, 478] on button "Add Category to Space" at bounding box center [620, 464] width 131 height 32
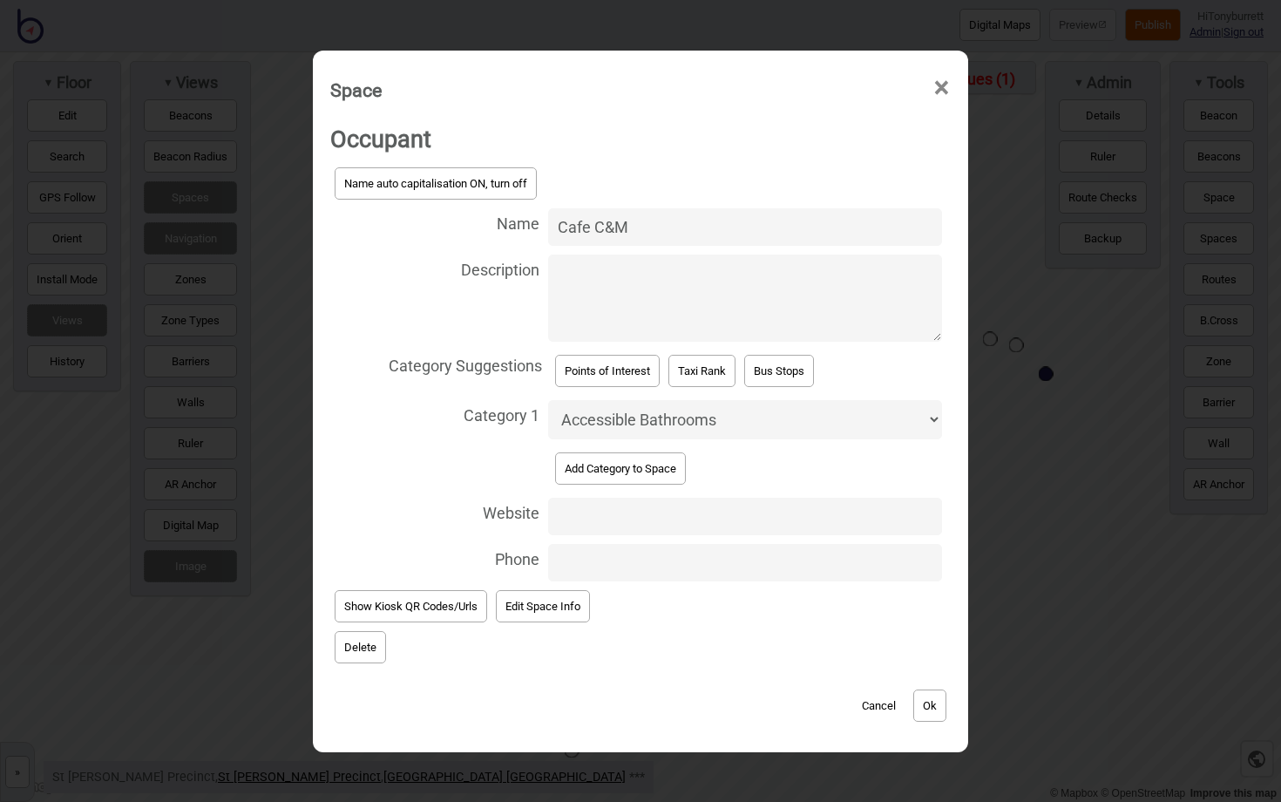
click at [628, 412] on select "Accessible Bathrooms Accommodation Aikenhead Allied Health Antiques Artwork Bag…" at bounding box center [745, 419] width 394 height 39
select select "Cafes"
click at [548, 400] on select "Accessible Bathrooms Accommodation Aikenhead Allied Health Antiques Artwork Bag…" at bounding box center [745, 419] width 394 height 39
click at [617, 464] on button "Add Category to Space" at bounding box center [620, 468] width 131 height 32
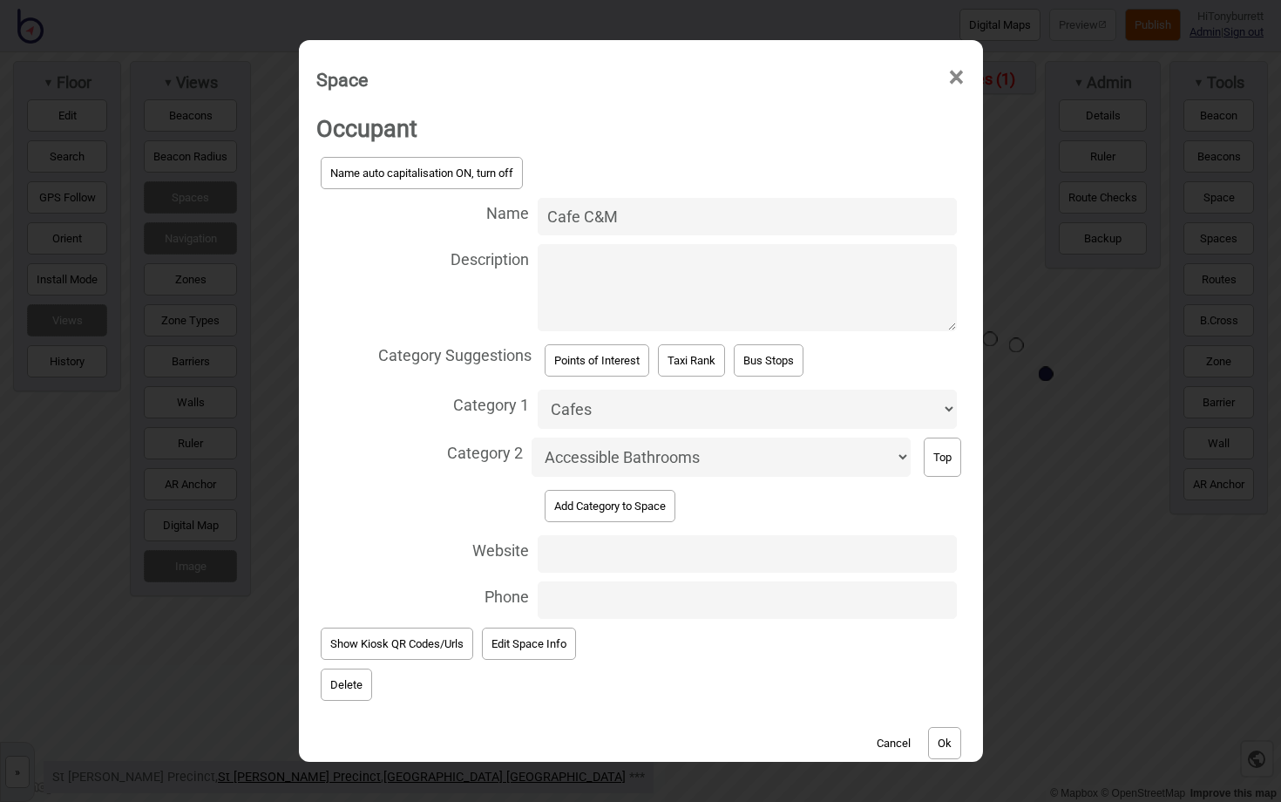
click at [616, 453] on select "Accessible Bathrooms Accommodation Aikenhead Allied Health Antiques Artwork Bag…" at bounding box center [720, 456] width 379 height 39
select select "Food and Drink"
click at [531, 437] on select "Accessible Bathrooms Accommodation Aikenhead Allied Health Antiques Artwork Bag…" at bounding box center [720, 456] width 379 height 39
click at [951, 736] on button "Ok" at bounding box center [944, 743] width 33 height 32
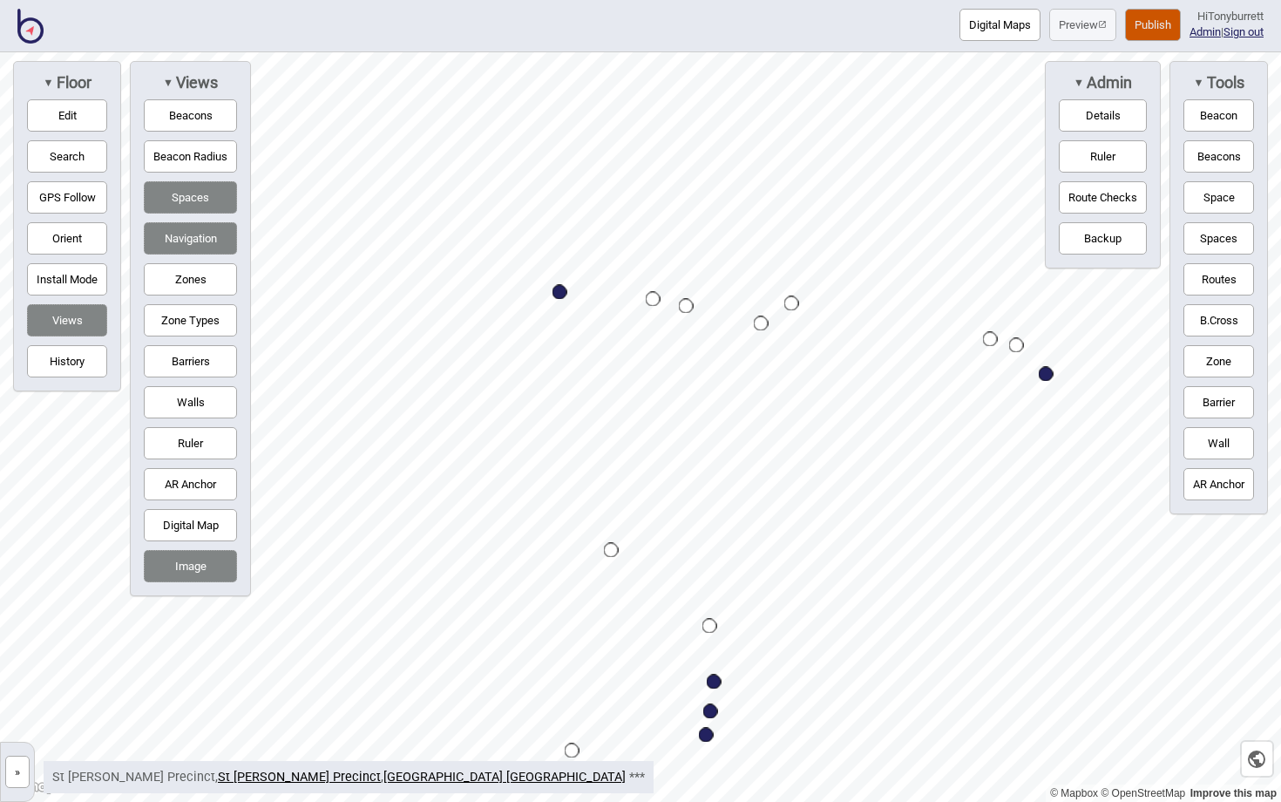
click at [1215, 283] on button "Routes" at bounding box center [1218, 279] width 71 height 32
click at [824, 337] on div "Map marker" at bounding box center [819, 338] width 15 height 15
click at [1186, 276] on button "Routes" at bounding box center [1218, 279] width 71 height 32
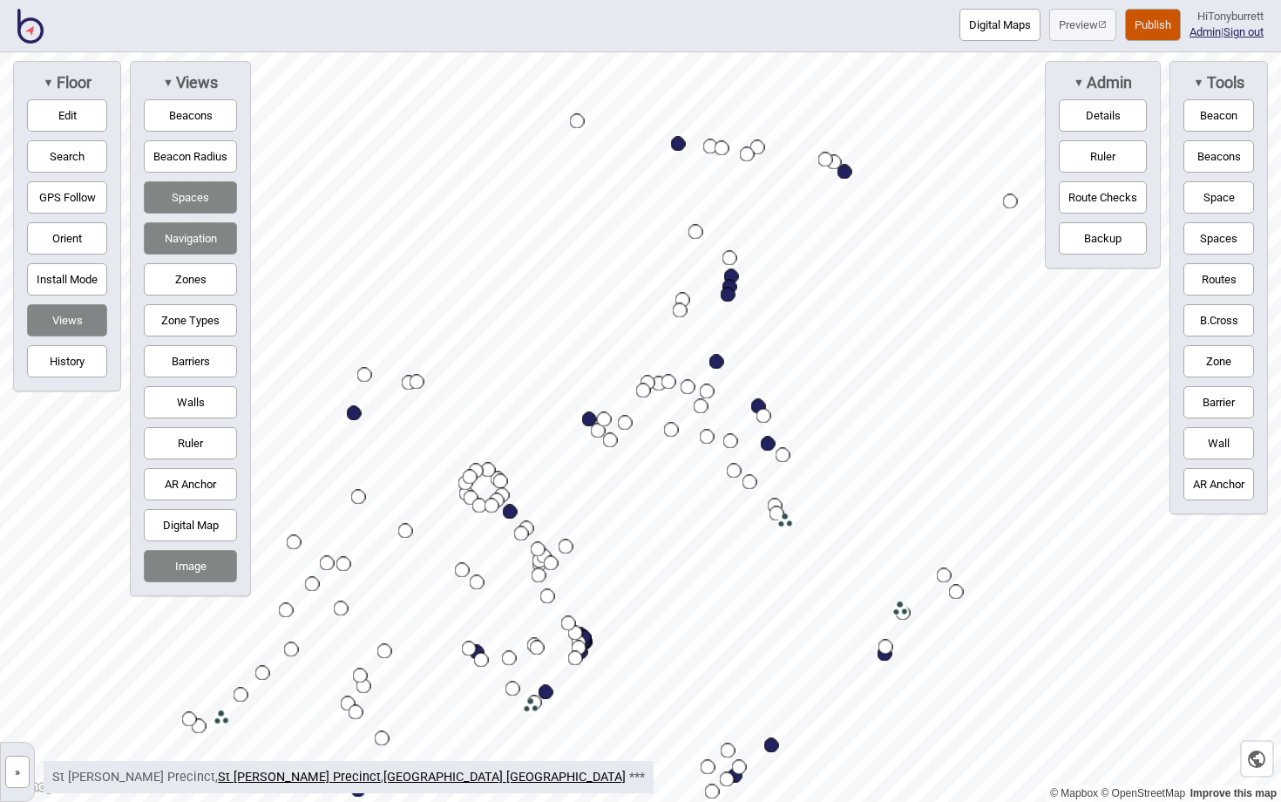
click at [13, 770] on button "»" at bounding box center [17, 771] width 24 height 32
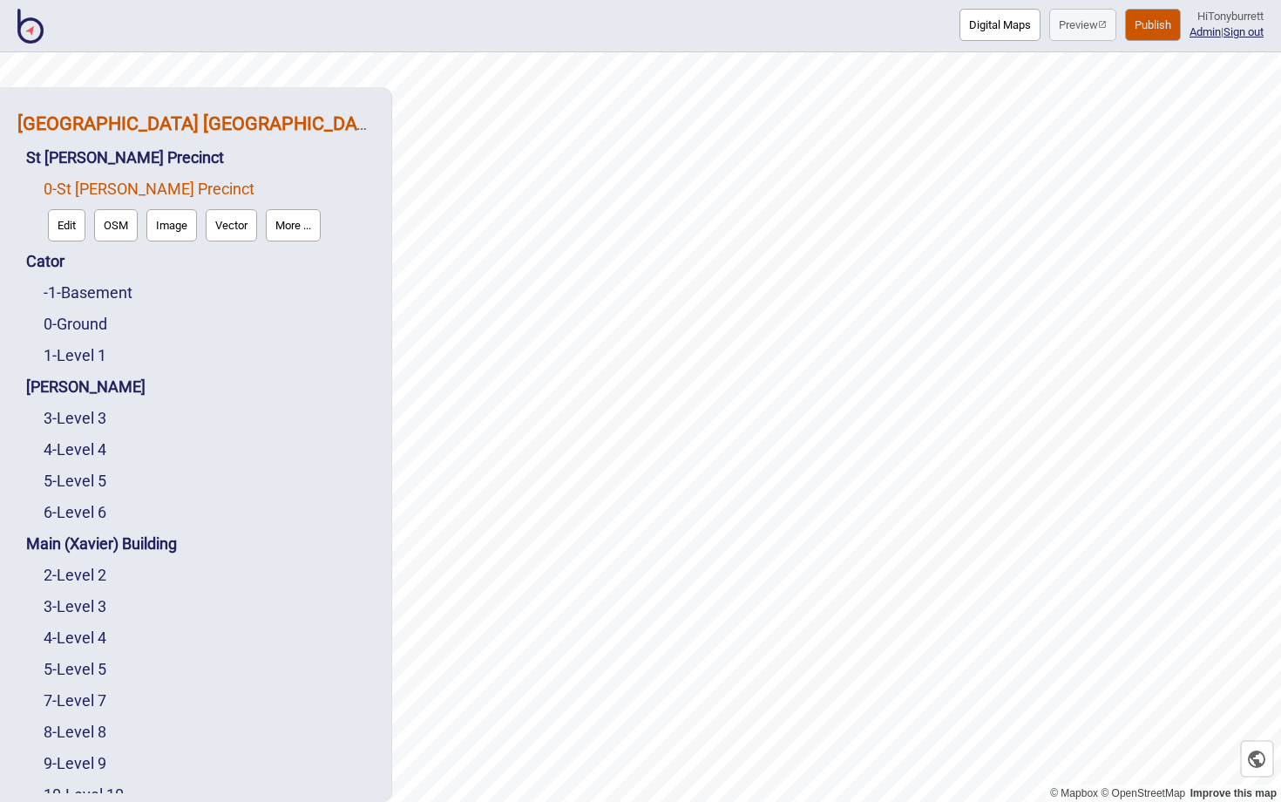
click at [113, 125] on strong "[GEOGRAPHIC_DATA] [GEOGRAPHIC_DATA]" at bounding box center [200, 123] width 367 height 22
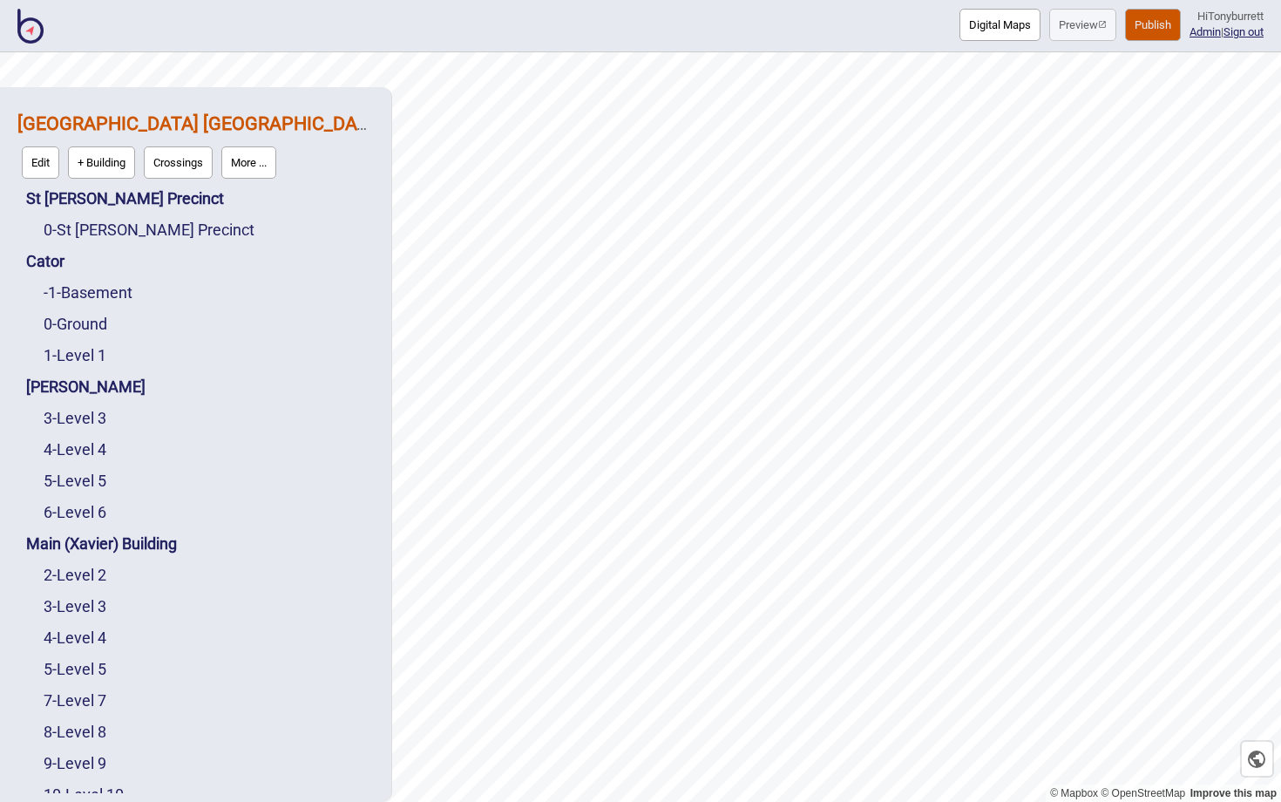
click at [44, 160] on button "Edit" at bounding box center [40, 162] width 37 height 32
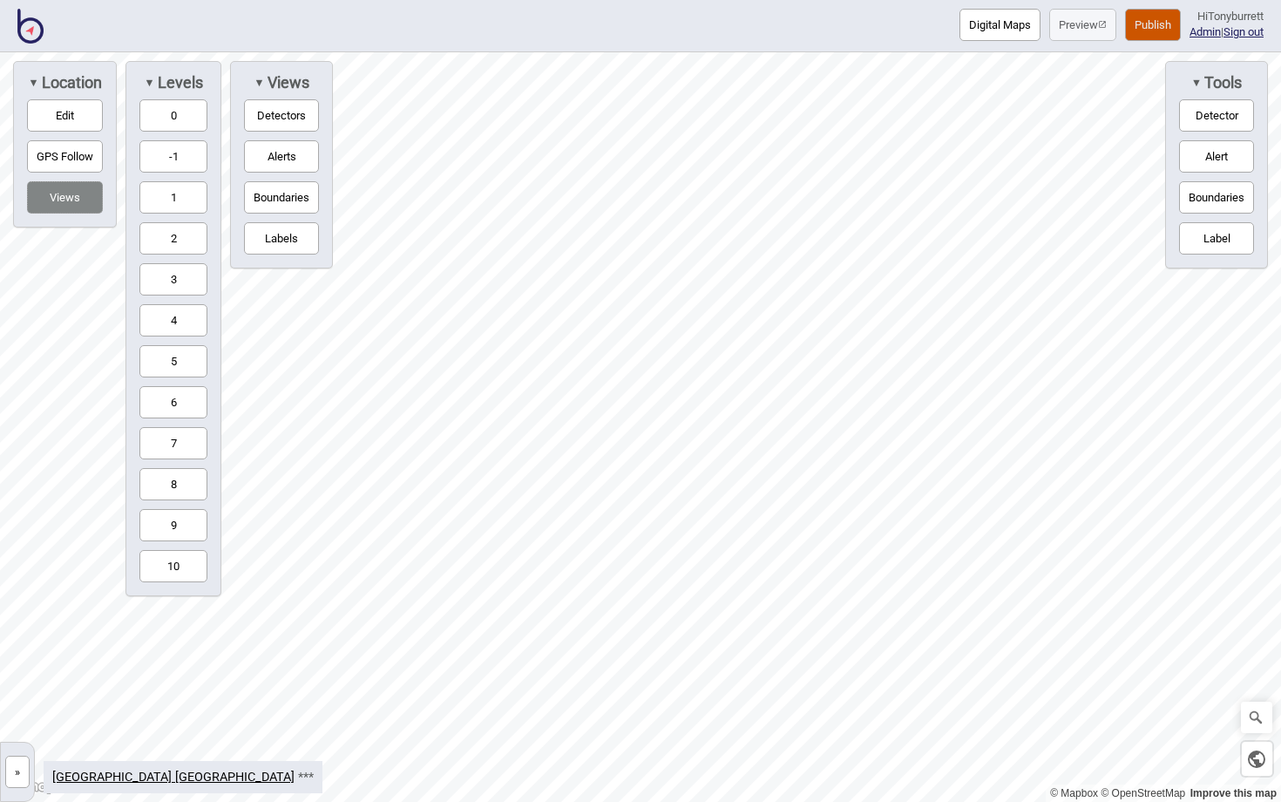
click at [171, 104] on button "0" at bounding box center [173, 115] width 68 height 32
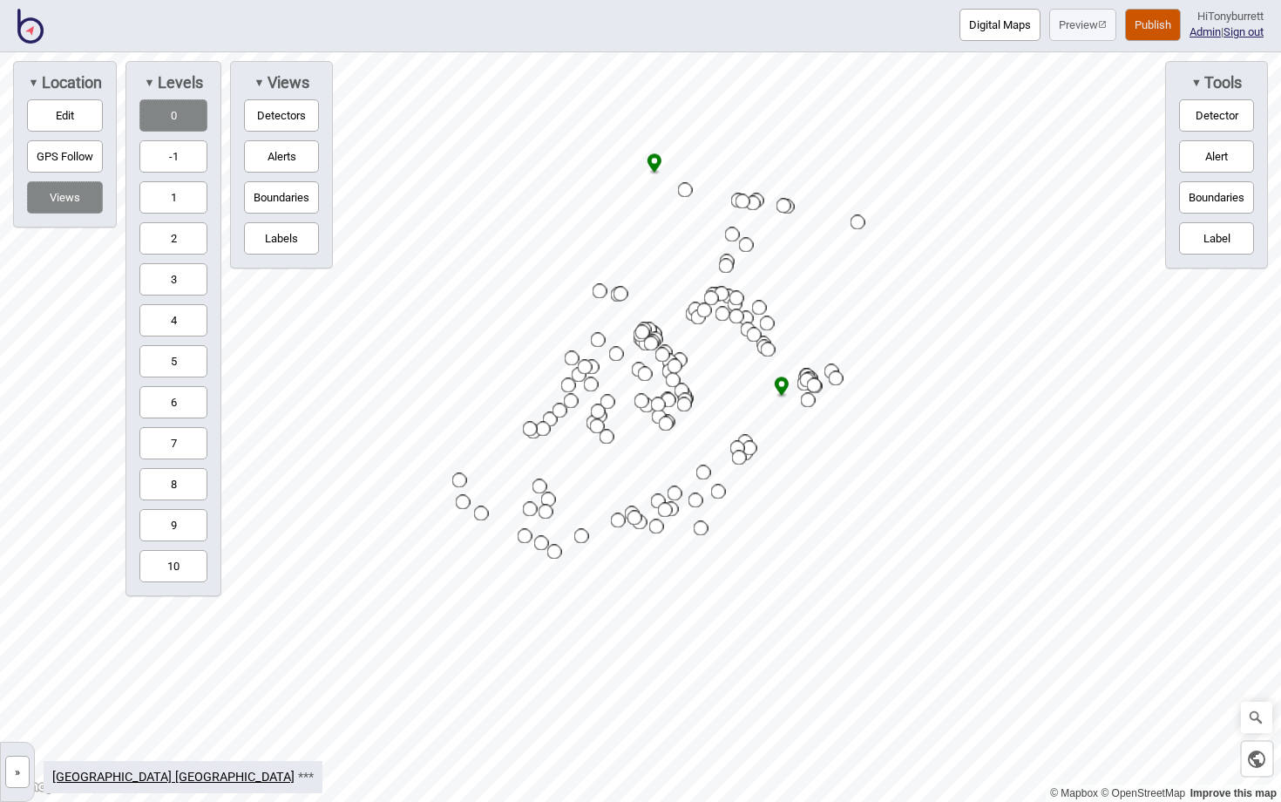
click at [274, 104] on button "Detectors" at bounding box center [281, 115] width 75 height 32
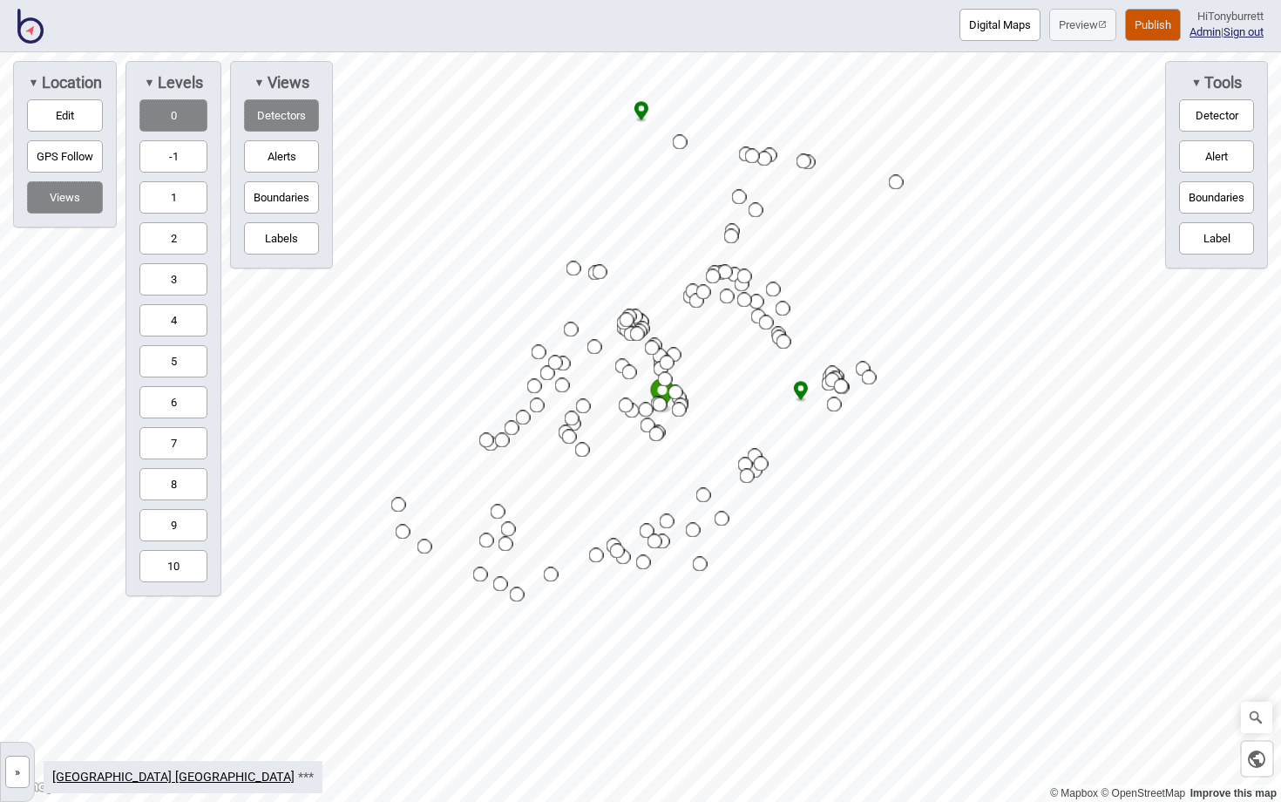
click at [69, 114] on button "Edit" at bounding box center [65, 115] width 76 height 32
drag, startPoint x: 980, startPoint y: 414, endPoint x: 1024, endPoint y: 412, distance: 43.6
click at [1024, 412] on div "Map marker" at bounding box center [1019, 414] width 15 height 15
drag, startPoint x: 1019, startPoint y: 414, endPoint x: 1038, endPoint y: 414, distance: 18.3
click at [1039, 414] on div "Map marker" at bounding box center [1039, 414] width 15 height 15
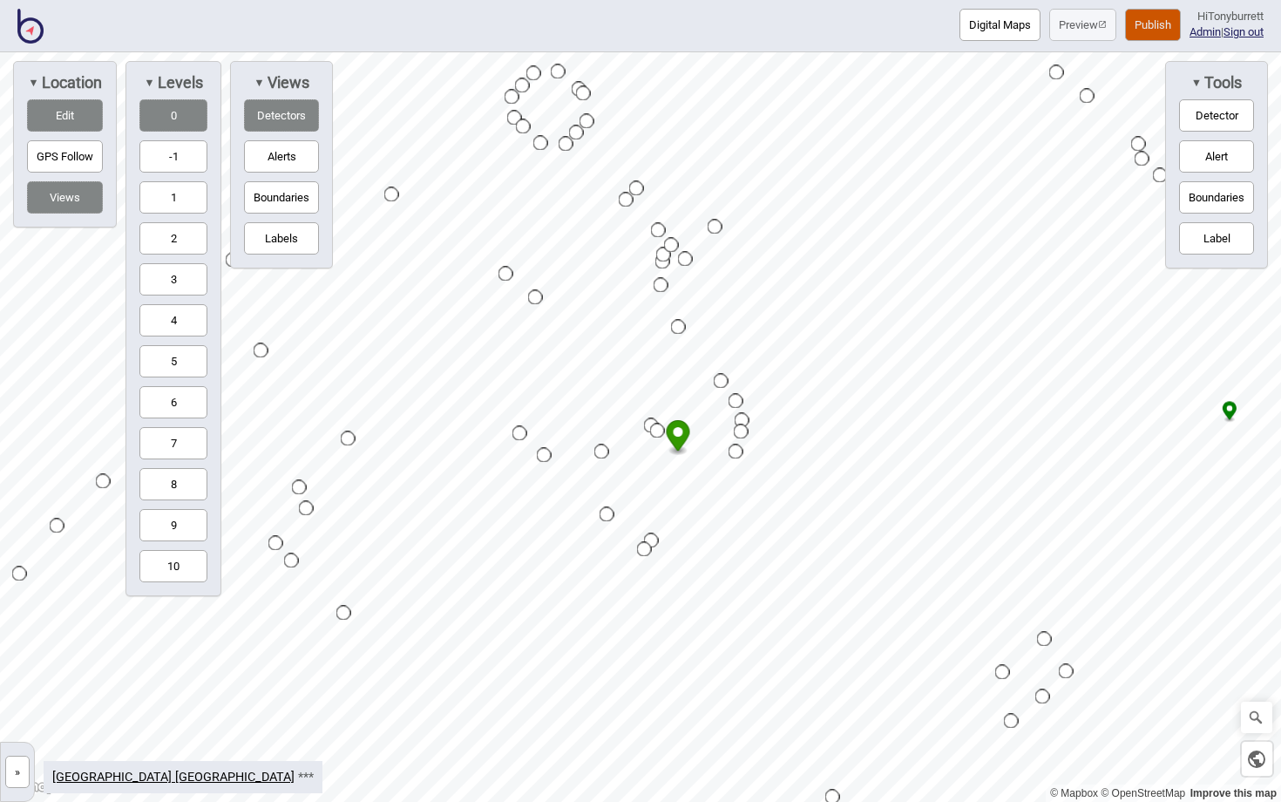
drag, startPoint x: 669, startPoint y: 450, endPoint x: 680, endPoint y: 438, distance: 16.1
click at [680, 438] on icon "Map marker" at bounding box center [679, 435] width 24 height 30
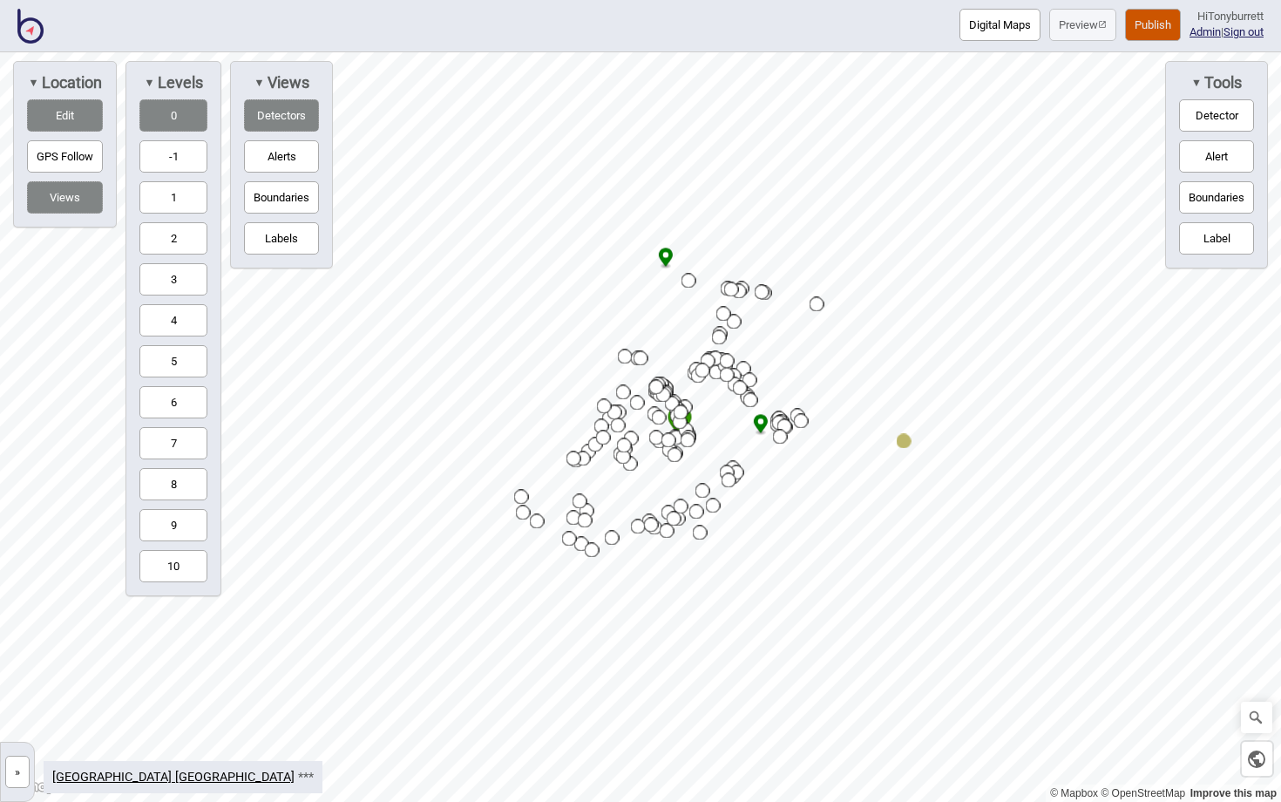
click at [1141, 30] on button "Publish" at bounding box center [1153, 25] width 56 height 32
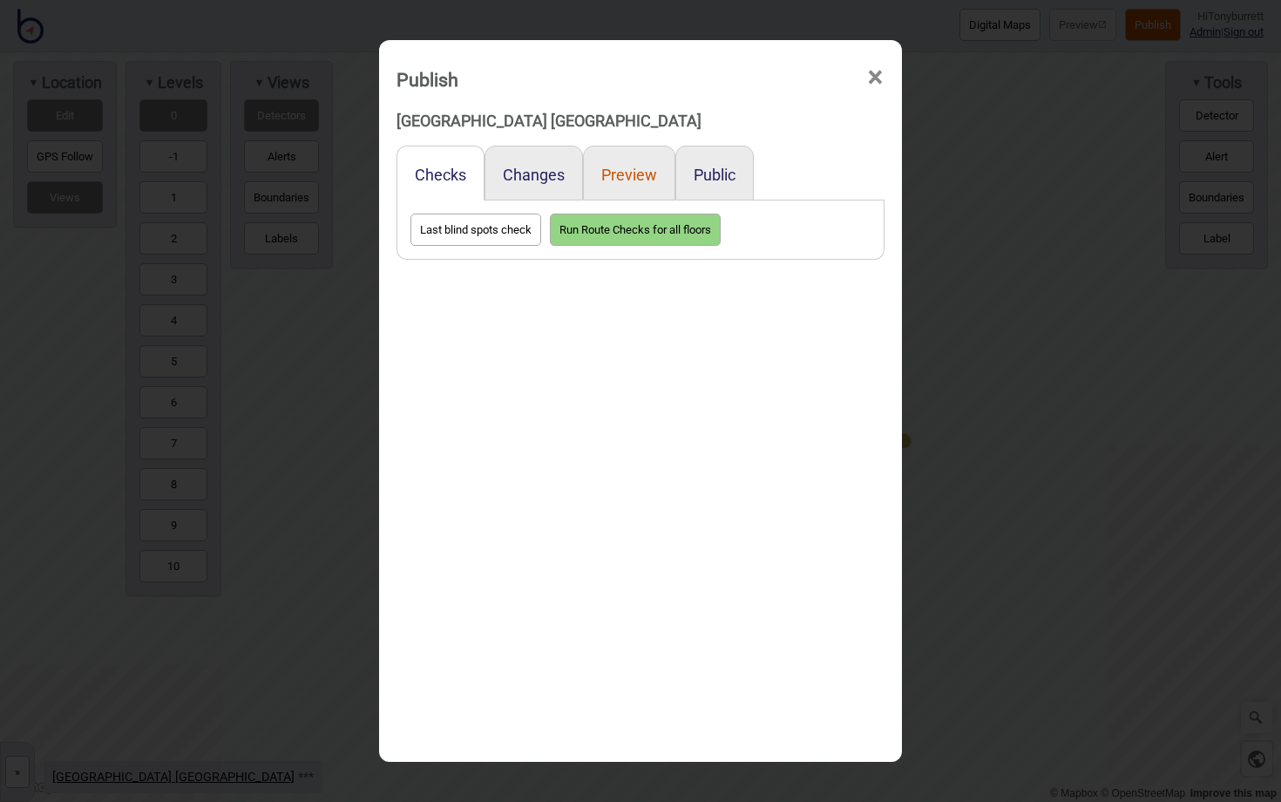
click at [634, 171] on button "Preview" at bounding box center [629, 175] width 56 height 18
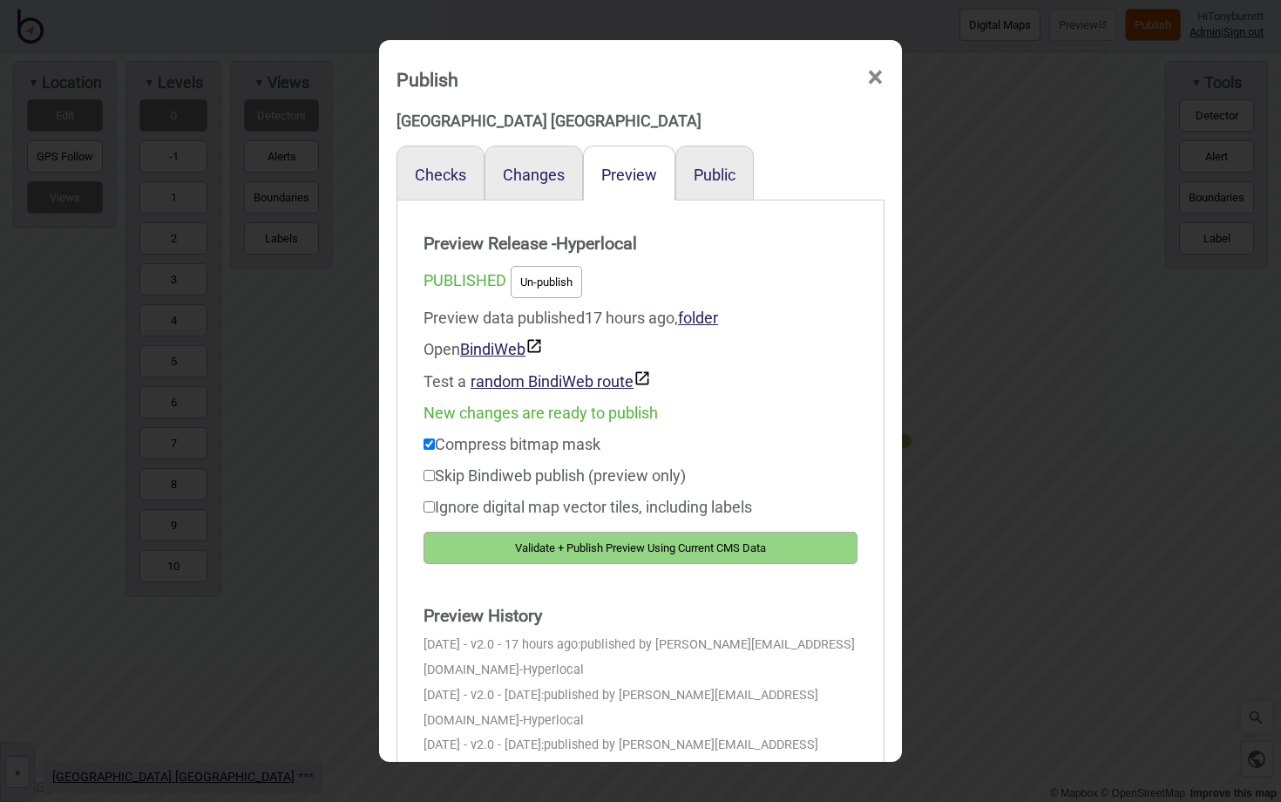
click at [653, 542] on button "Validate + Publish Preview Using Current CMS Data" at bounding box center [640, 547] width 434 height 32
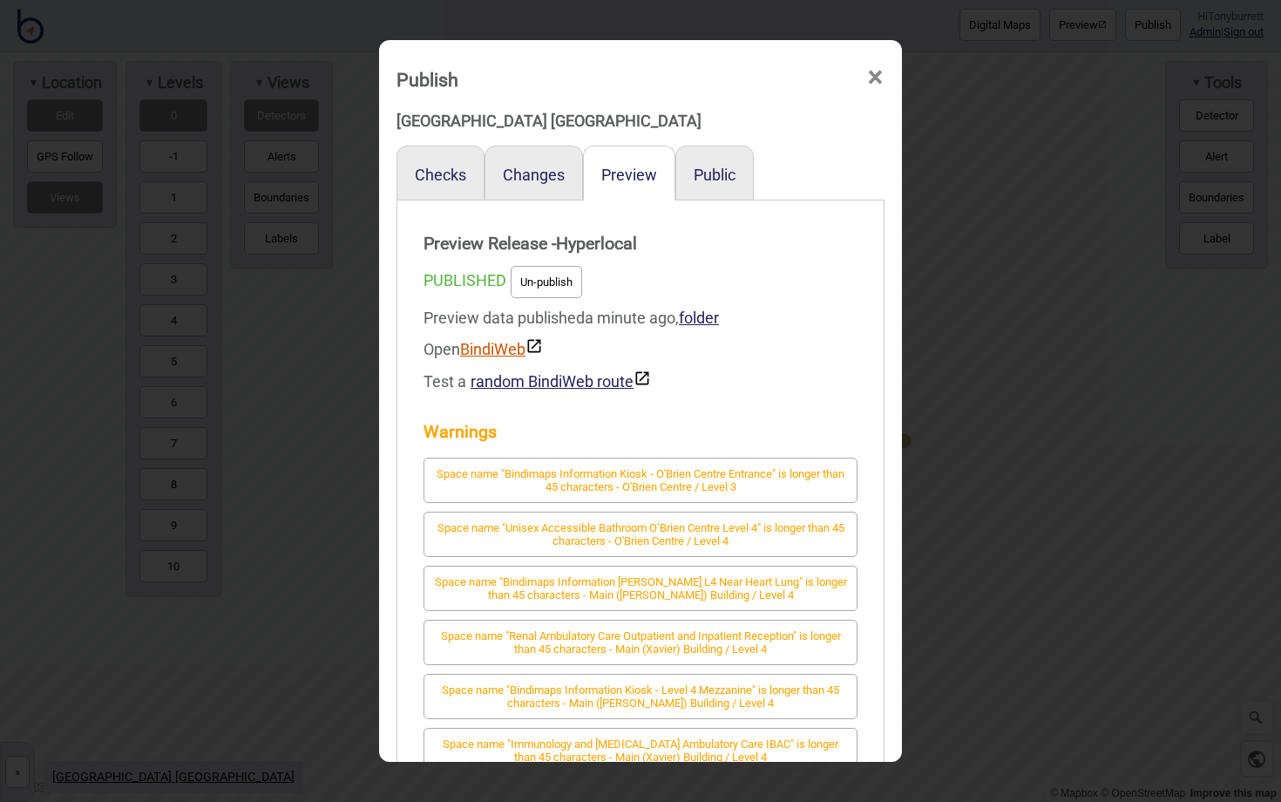
click at [490, 355] on link "BindiWeb" at bounding box center [501, 349] width 83 height 18
